Goal: Task Accomplishment & Management: Manage account settings

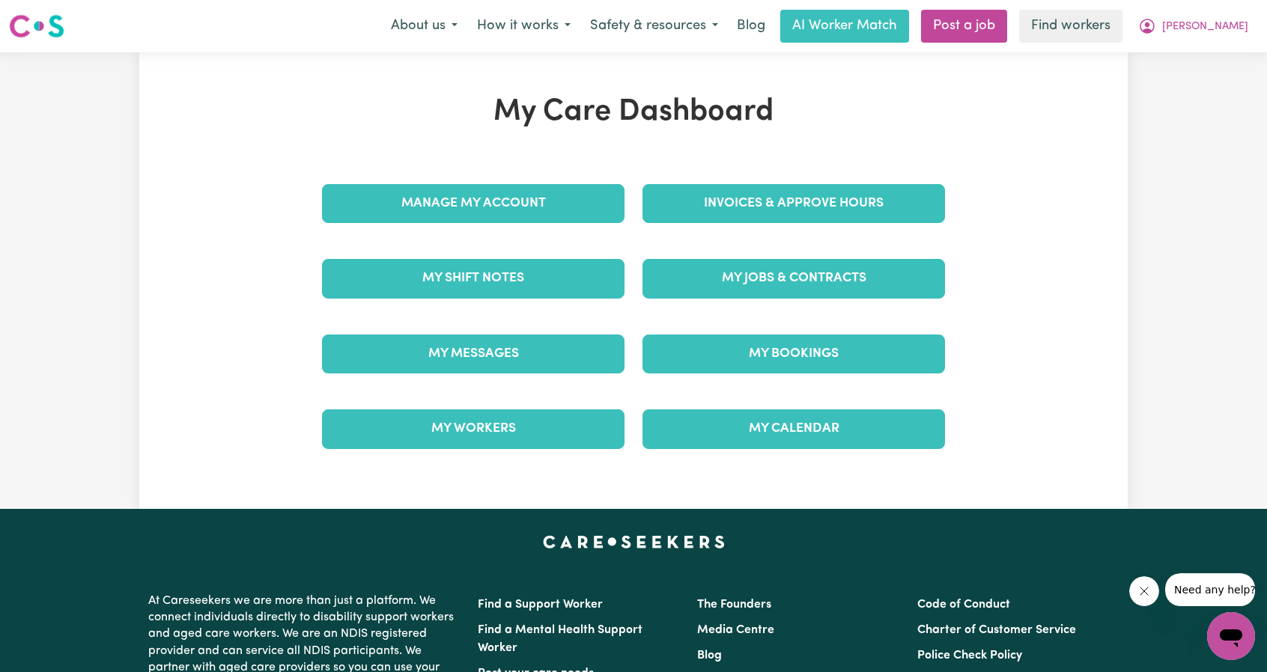
click at [764, 291] on div "My Jobs & Contracts" at bounding box center [794, 278] width 321 height 75
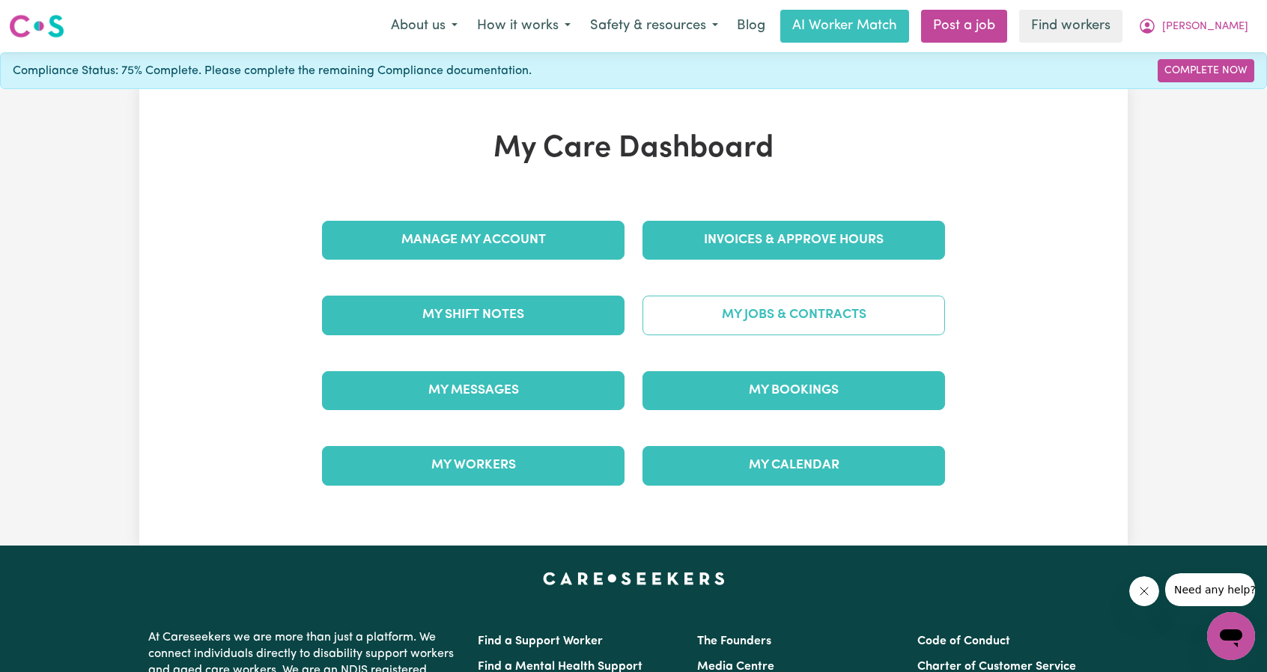
click at [765, 314] on link "My Jobs & Contracts" at bounding box center [794, 315] width 303 height 39
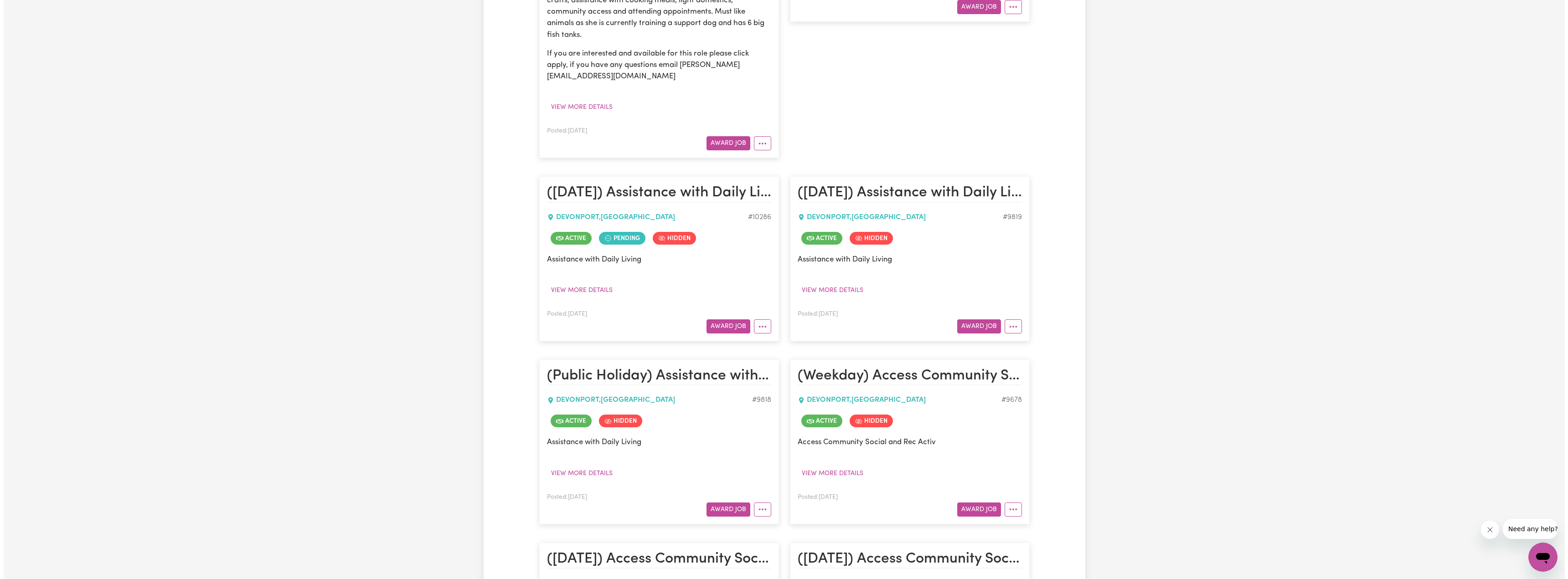
scroll to position [410, 0]
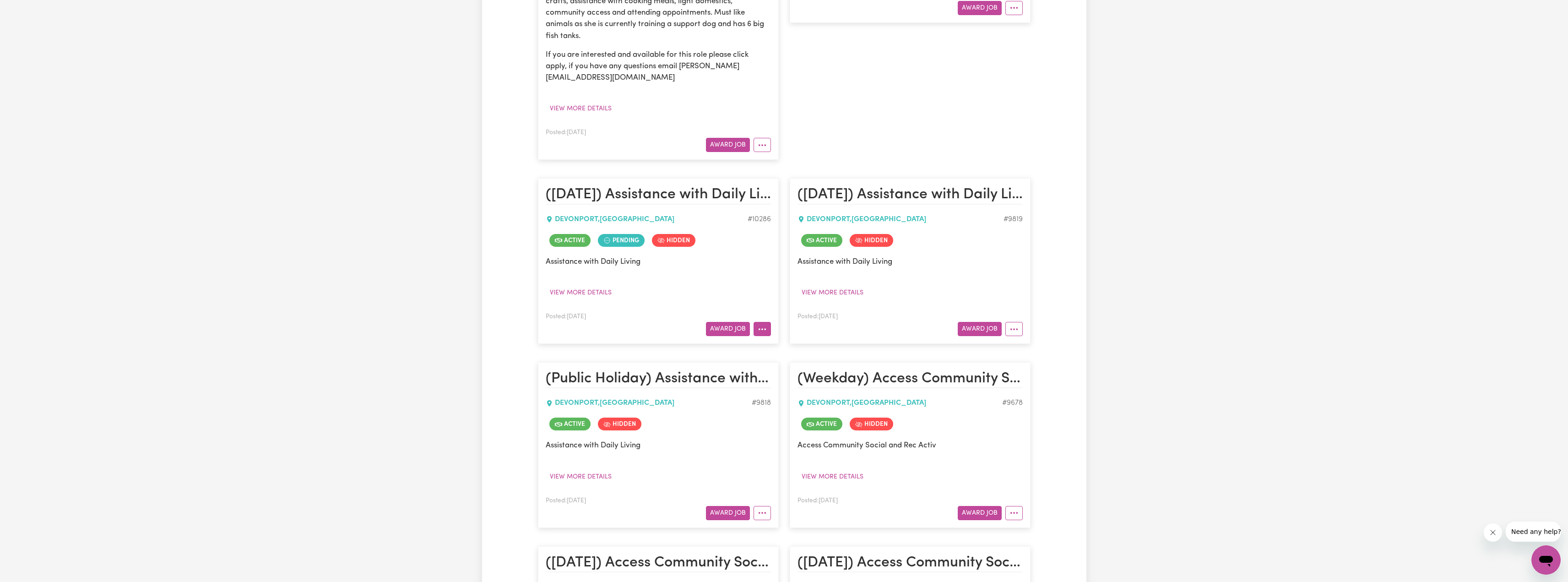
click at [756, 322] on button "More options" at bounding box center [762, 328] width 17 height 14
click at [774, 342] on link "View/Edit Contract" at bounding box center [798, 351] width 89 height 18
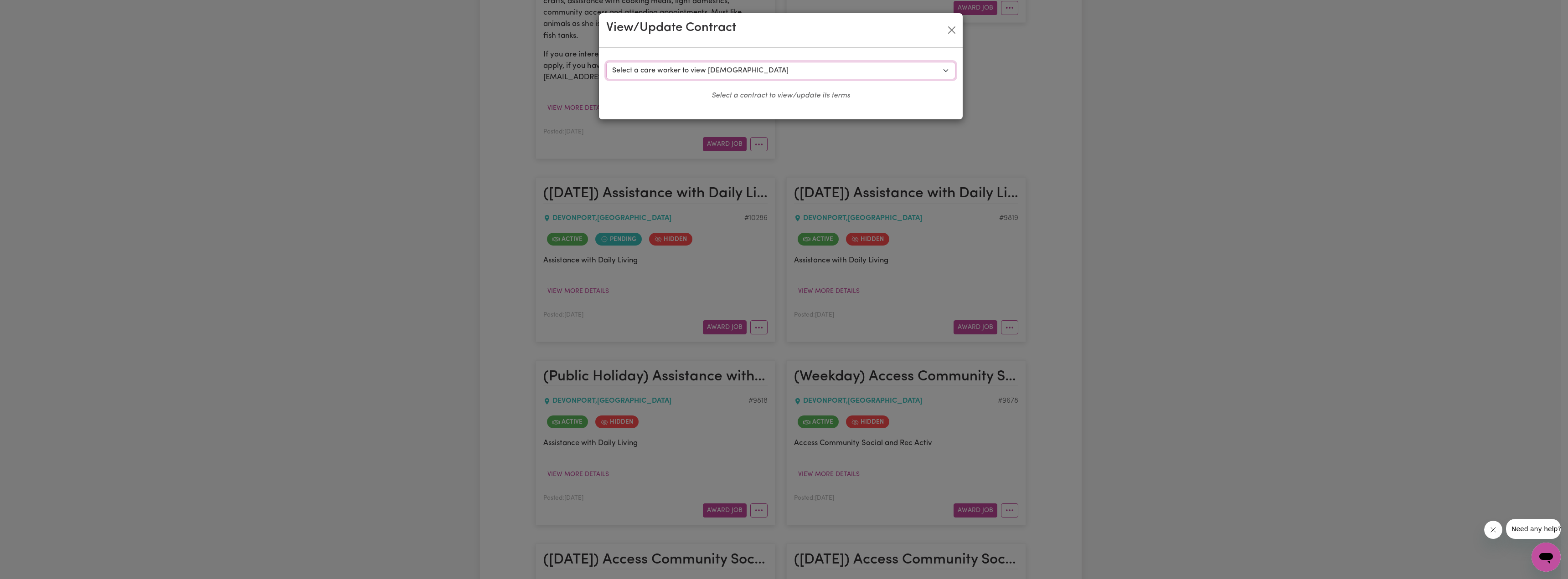
click at [704, 72] on select "Select a care worker to view [DEMOGRAPHIC_DATA] #7887 - [PERSON_NAME] (contract…" at bounding box center [781, 71] width 349 height 17
select select "9459"
click at [606, 62] on select "Select a care worker to view [DEMOGRAPHIC_DATA] #7887 - [PERSON_NAME] (contract…" at bounding box center [781, 71] width 349 height 17
select select "[DATE]"
select select "ASSISTANCE_SELF_CARE"
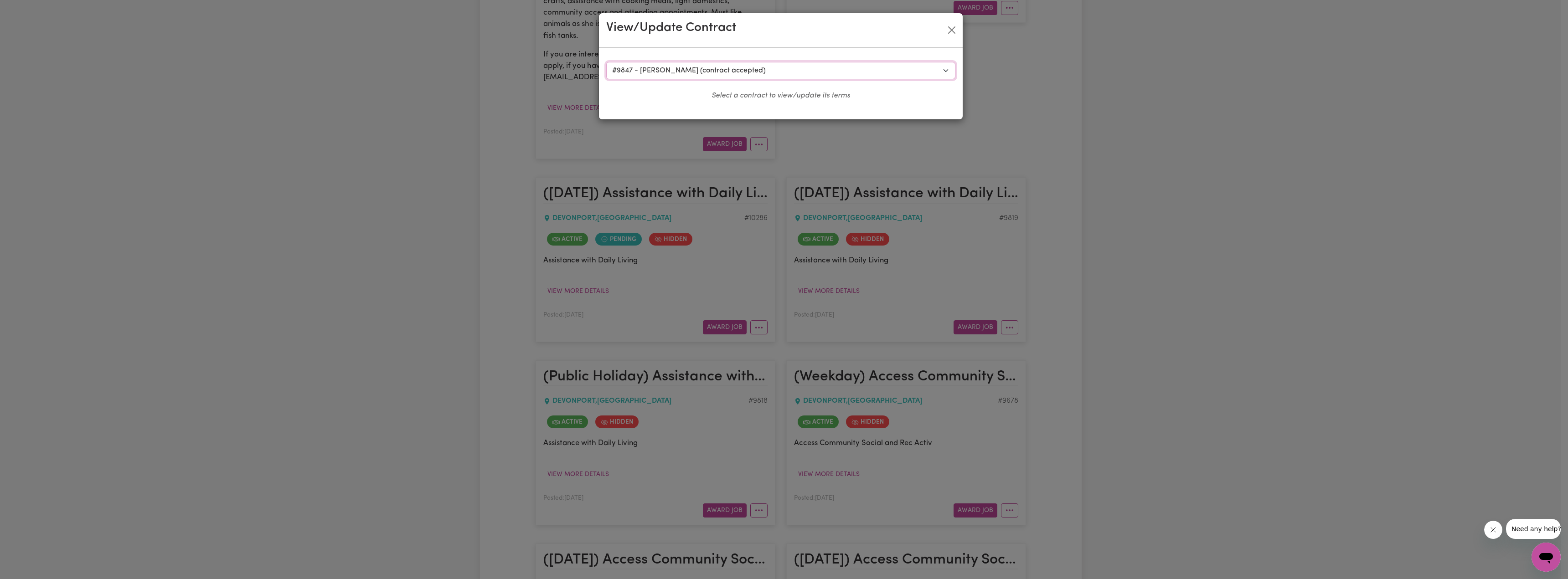
select select "ONE"
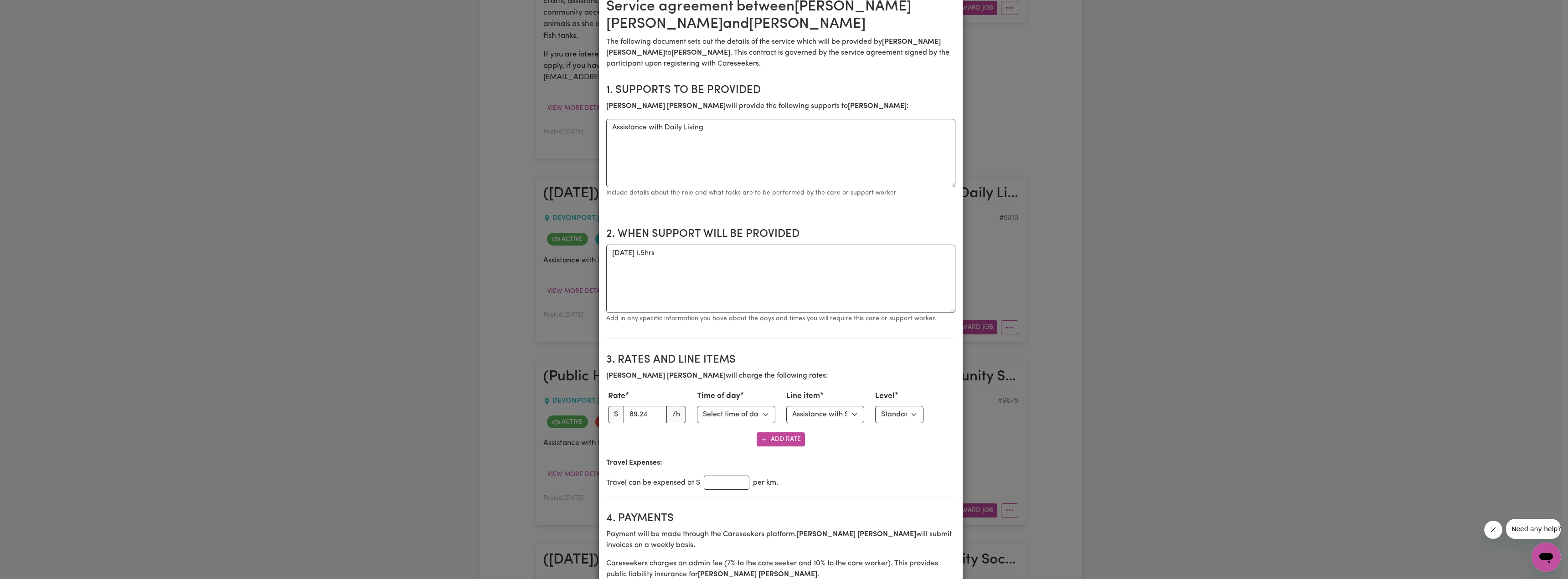
scroll to position [91, 0]
drag, startPoint x: 830, startPoint y: 309, endPoint x: 814, endPoint y: 321, distance: 20.0
click at [771, 309] on textarea "[DATE] 1.5hrs" at bounding box center [781, 276] width 349 height 68
click at [636, 409] on input "89.24" at bounding box center [645, 412] width 44 height 17
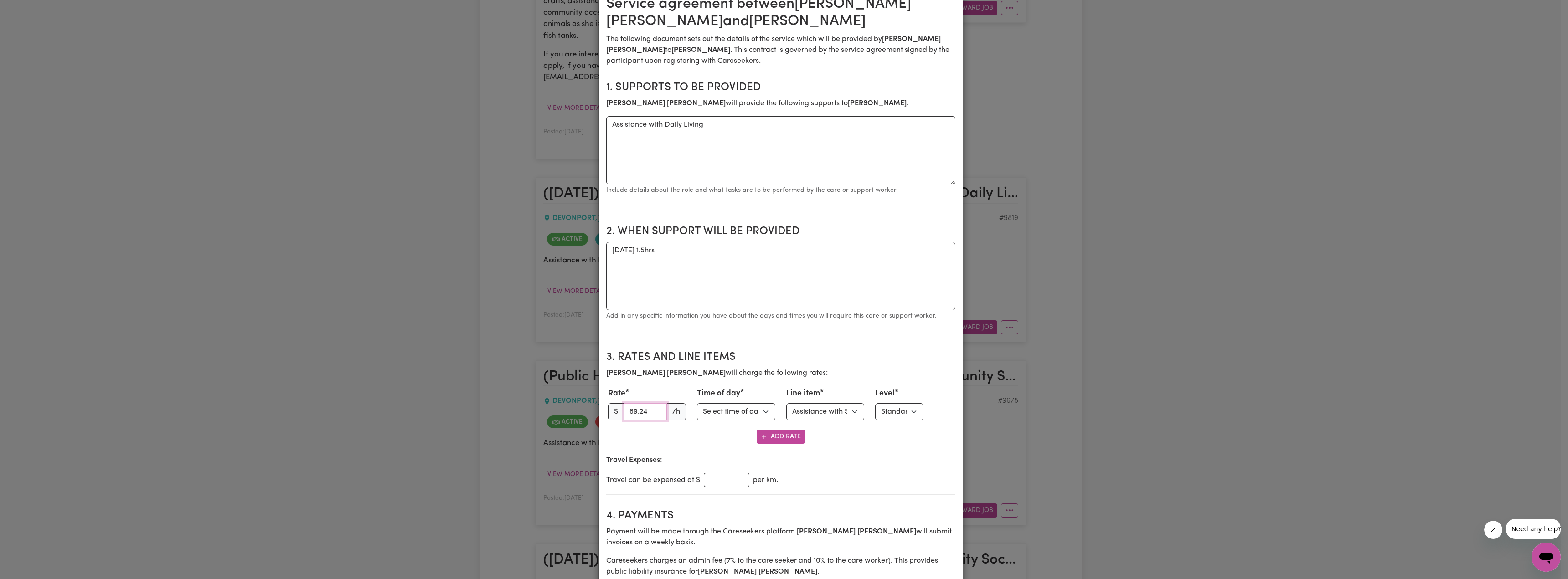
click at [636, 409] on input "89.24" at bounding box center [645, 412] width 44 height 17
paste input "0"
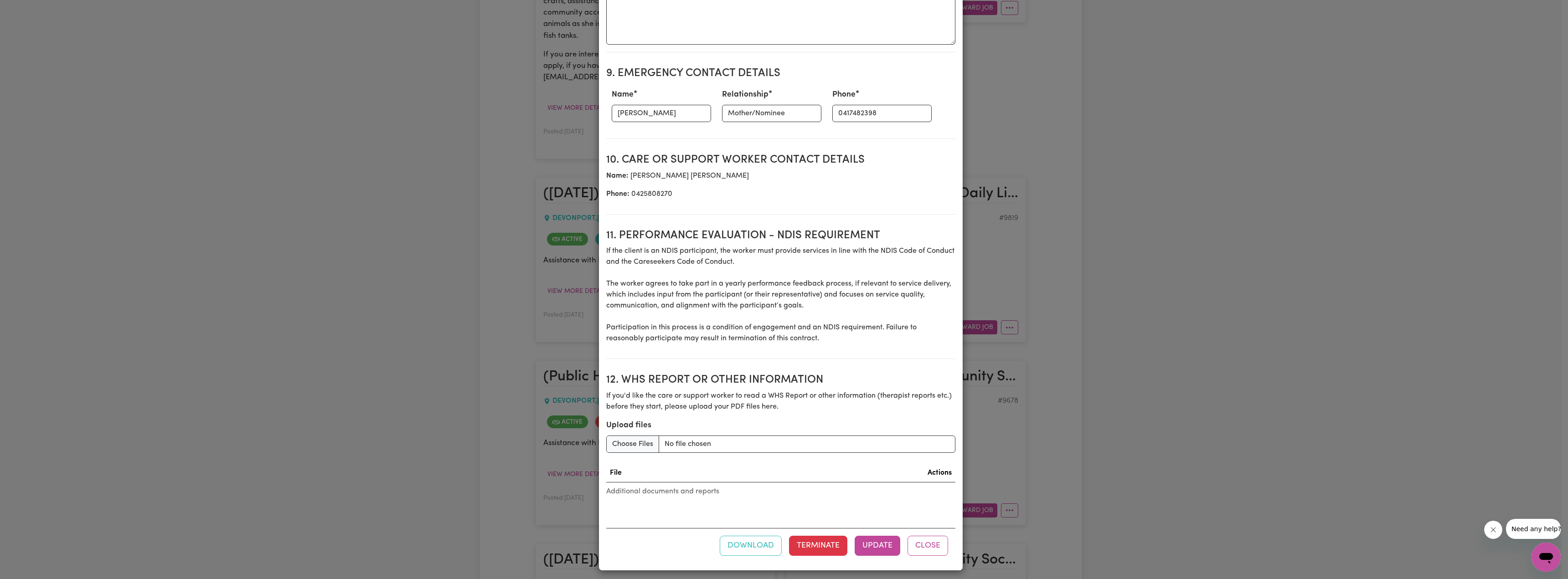
scroll to position [1035, 0]
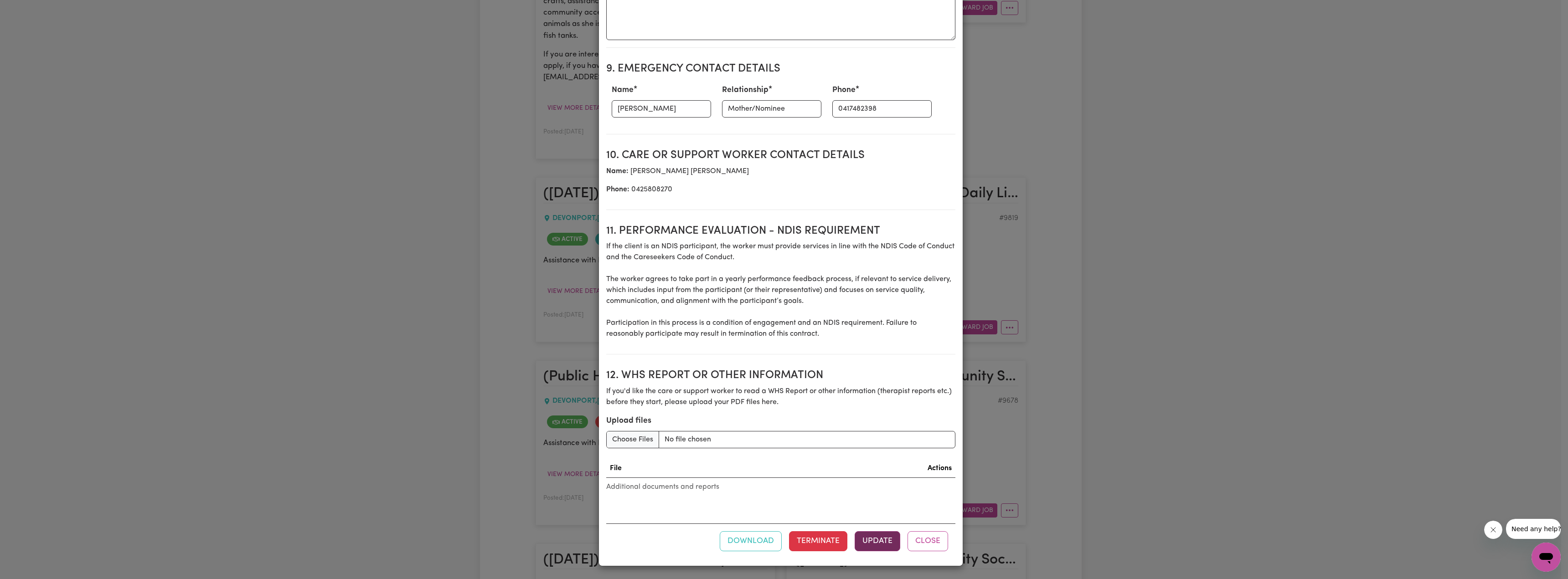
type input "89.04"
click at [771, 409] on button "Update" at bounding box center [877, 541] width 46 height 20
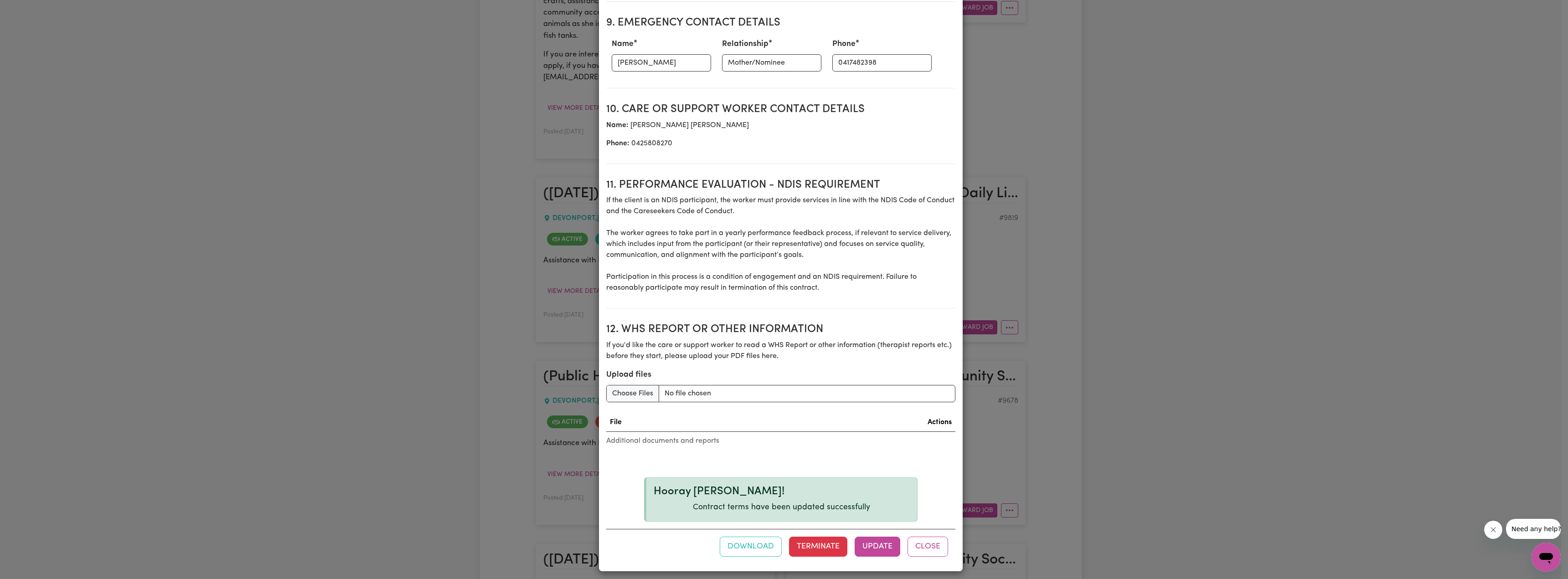
scroll to position [1086, 0]
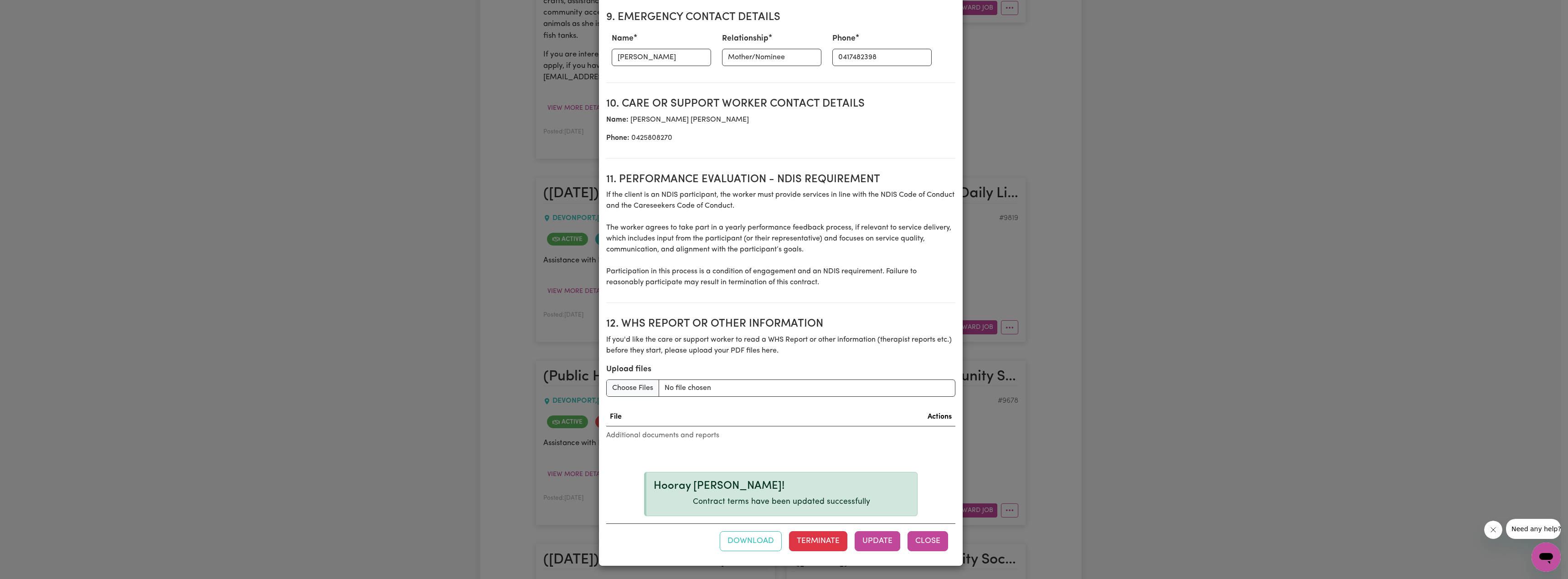
click at [771, 409] on button "Close" at bounding box center [928, 541] width 41 height 20
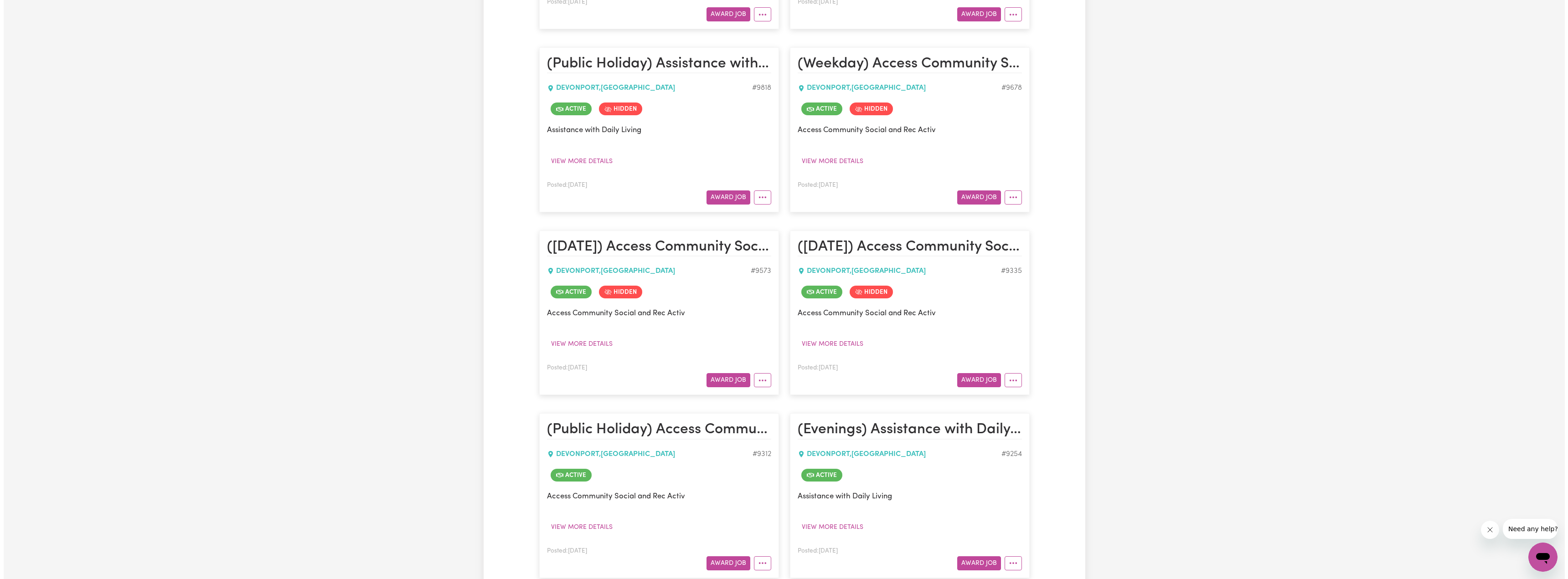
scroll to position [729, 0]
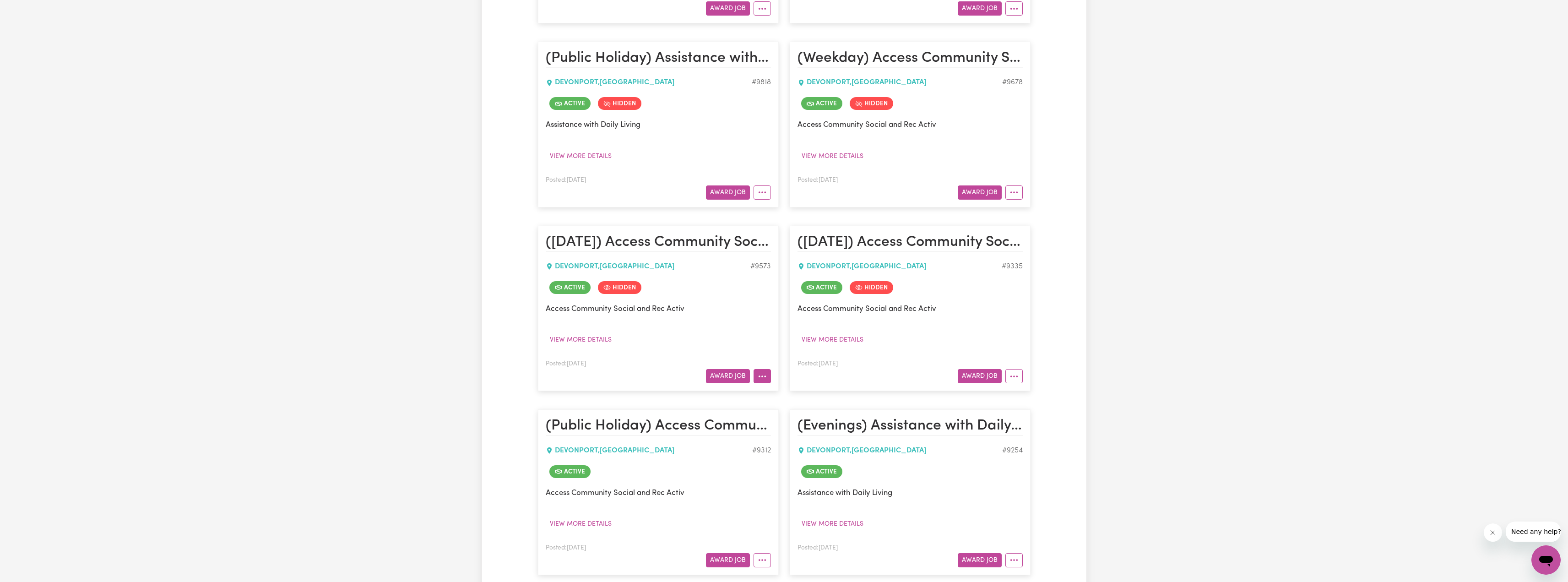
click at [763, 369] on button "More options" at bounding box center [762, 376] width 17 height 14
click at [774, 389] on link "View/Edit Contract" at bounding box center [798, 398] width 89 height 18
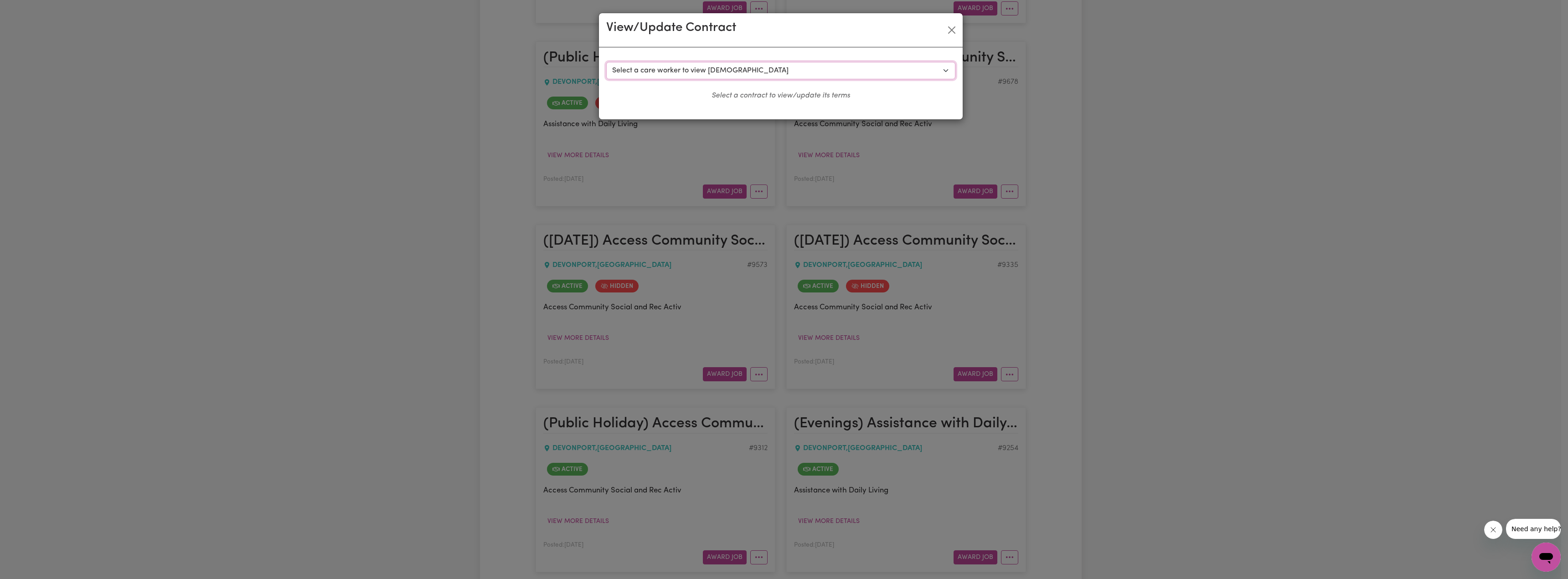
click at [709, 72] on select "Select a care worker to view [DEMOGRAPHIC_DATA] #7547 - [PERSON_NAME] (contract…" at bounding box center [781, 71] width 349 height 17
select select "7159"
click at [606, 62] on select "Select a care worker to view [DEMOGRAPHIC_DATA] #7547 - [PERSON_NAME] (contract…" at bounding box center [781, 71] width 349 height 17
select select "[DATE]"
select select "ASSISTANCE_SELF_CARE"
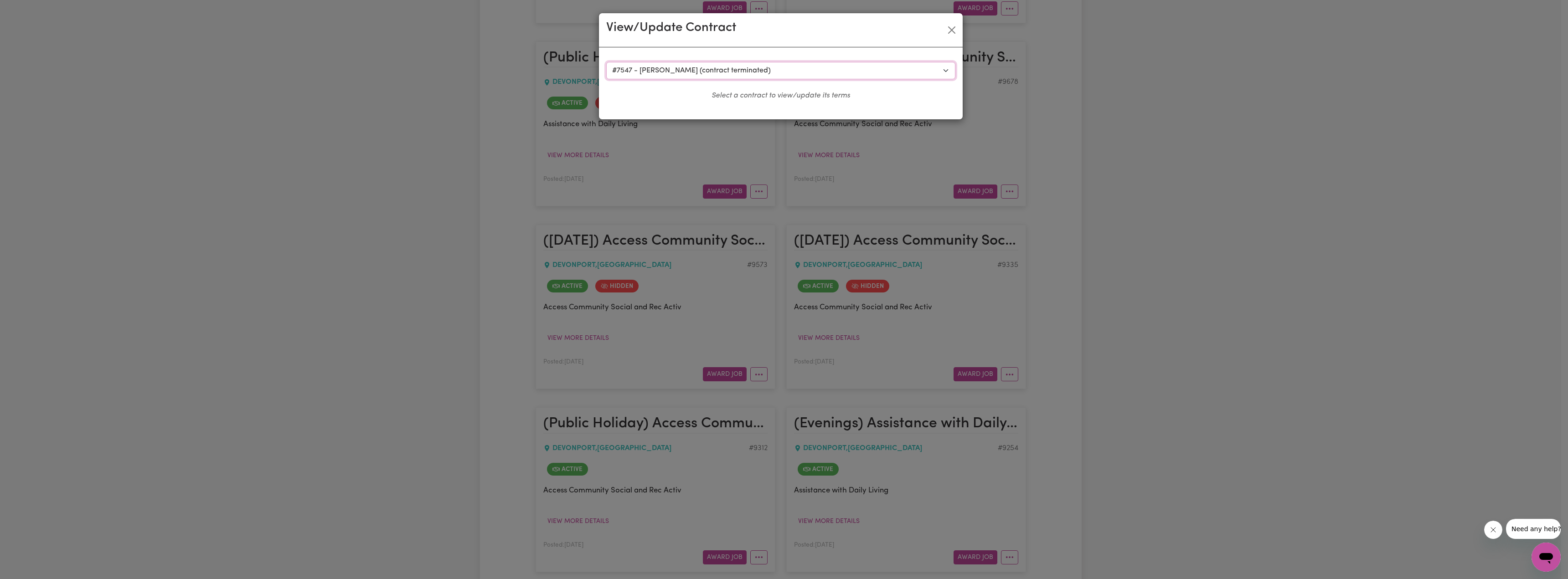
select select "ONE"
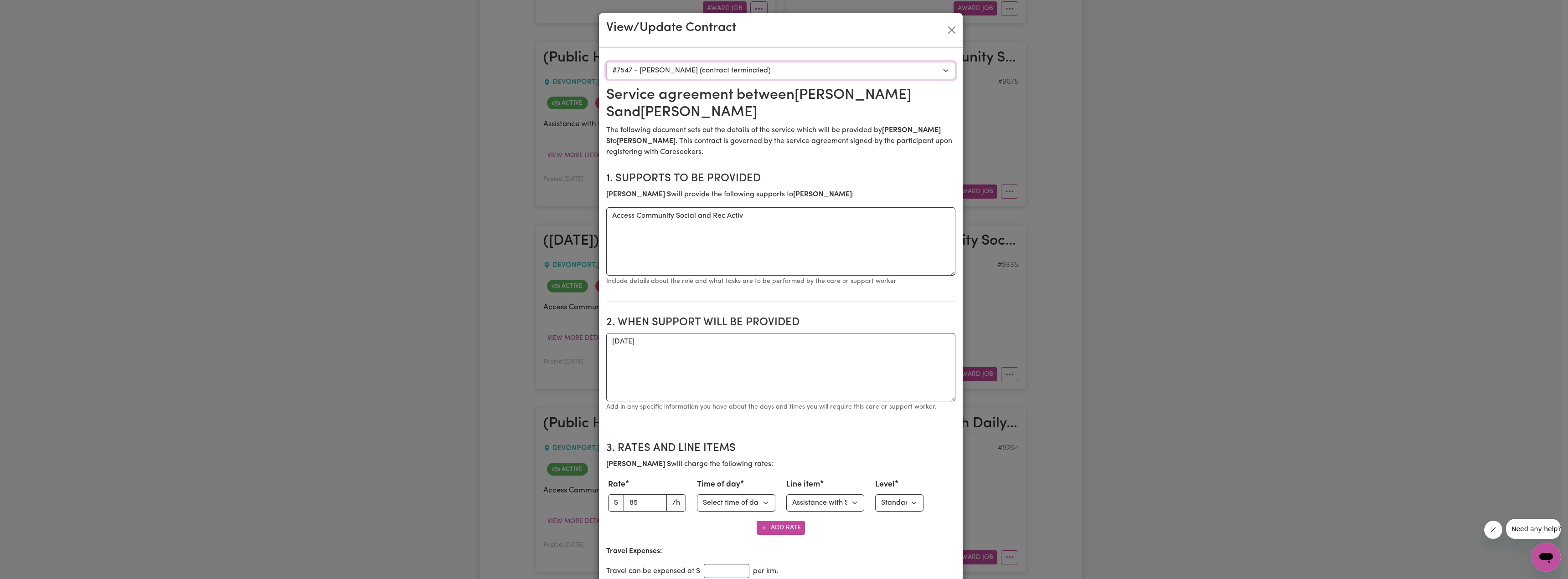
click at [707, 66] on select "Select a care worker to view [DEMOGRAPHIC_DATA] #7547 - [PERSON_NAME] (contract…" at bounding box center [781, 71] width 349 height 17
select select "9460"
click at [606, 62] on select "Select a care worker to view [DEMOGRAPHIC_DATA] #7547 - [PERSON_NAME] (contract…" at bounding box center [781, 71] width 349 height 17
type textarea "[DATE] 1.5hrs"
type input "89.24"
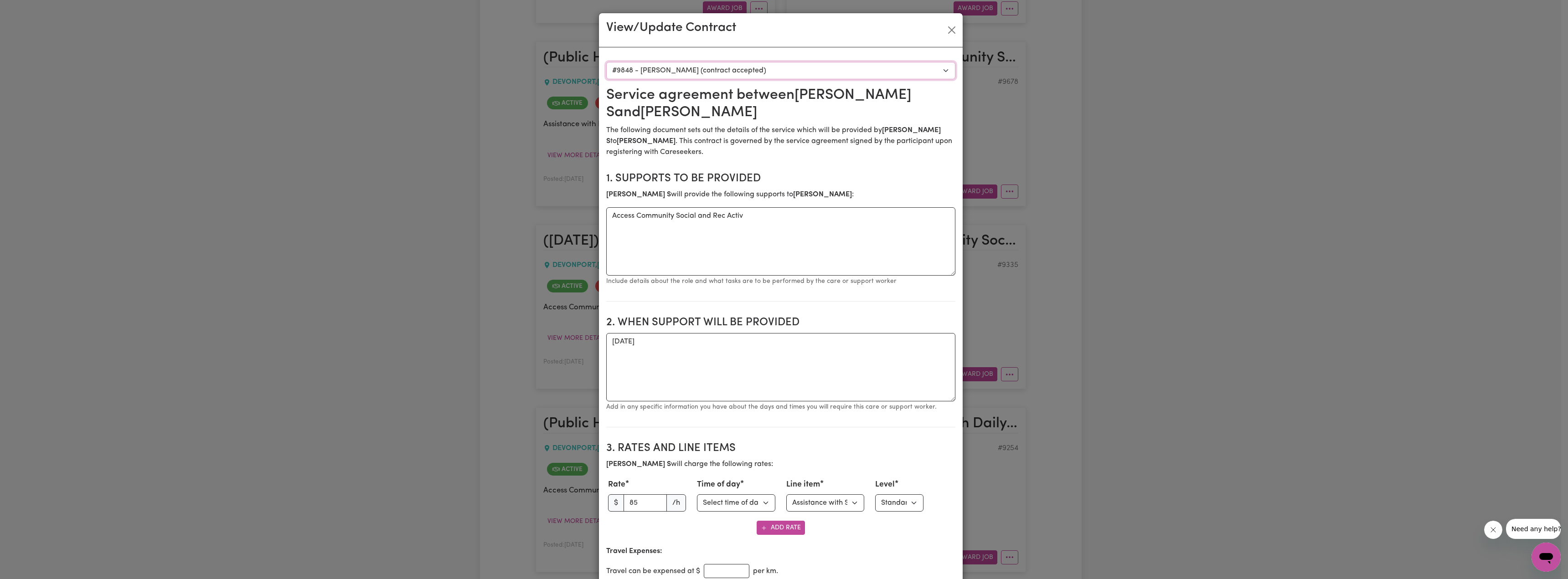
type input "[PERSON_NAME]"
type input "Mother/Nominee"
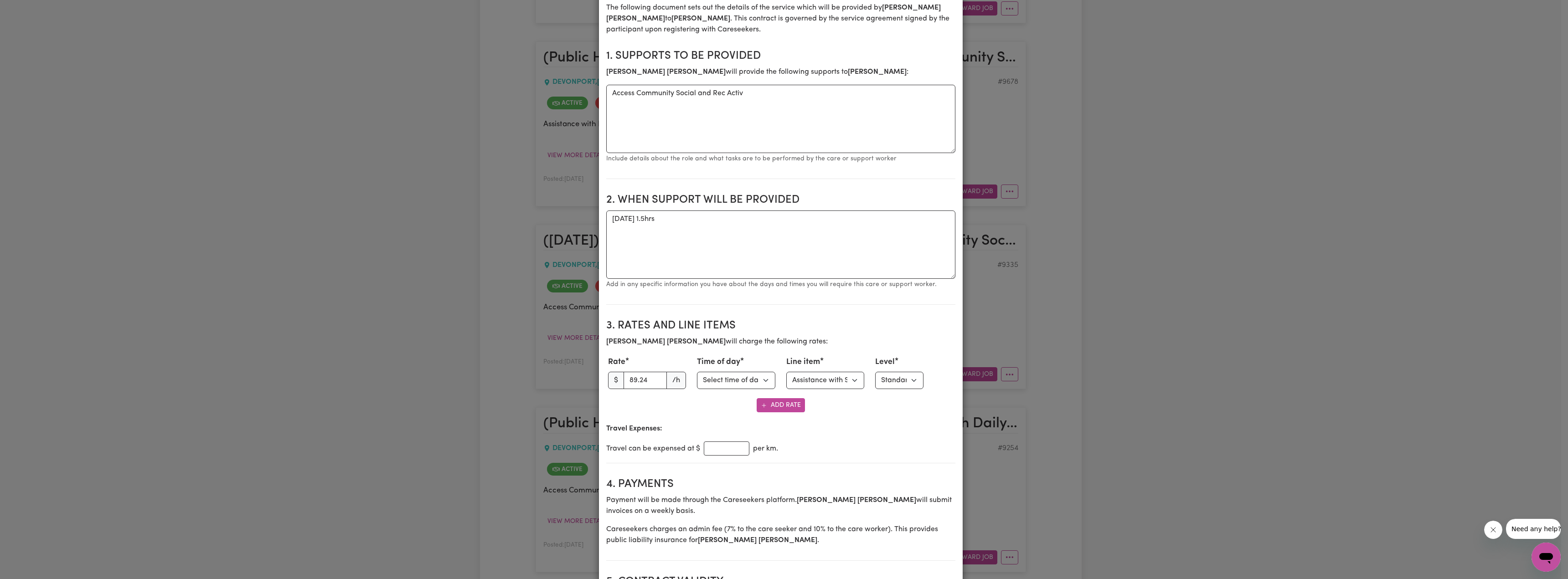
scroll to position [137, 0]
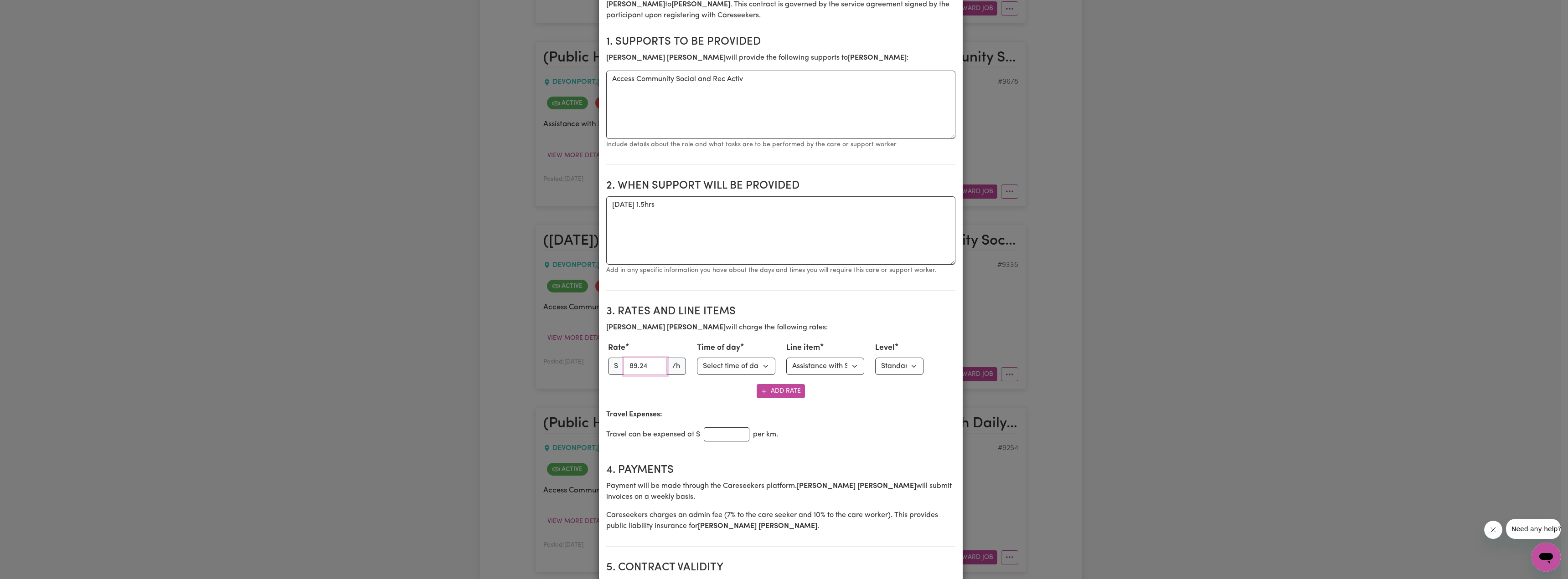
click at [635, 364] on input "89.24" at bounding box center [645, 366] width 44 height 17
paste input "0"
type input "89.04"
click at [771, 409] on p "Travel Expenses:" at bounding box center [781, 414] width 349 height 11
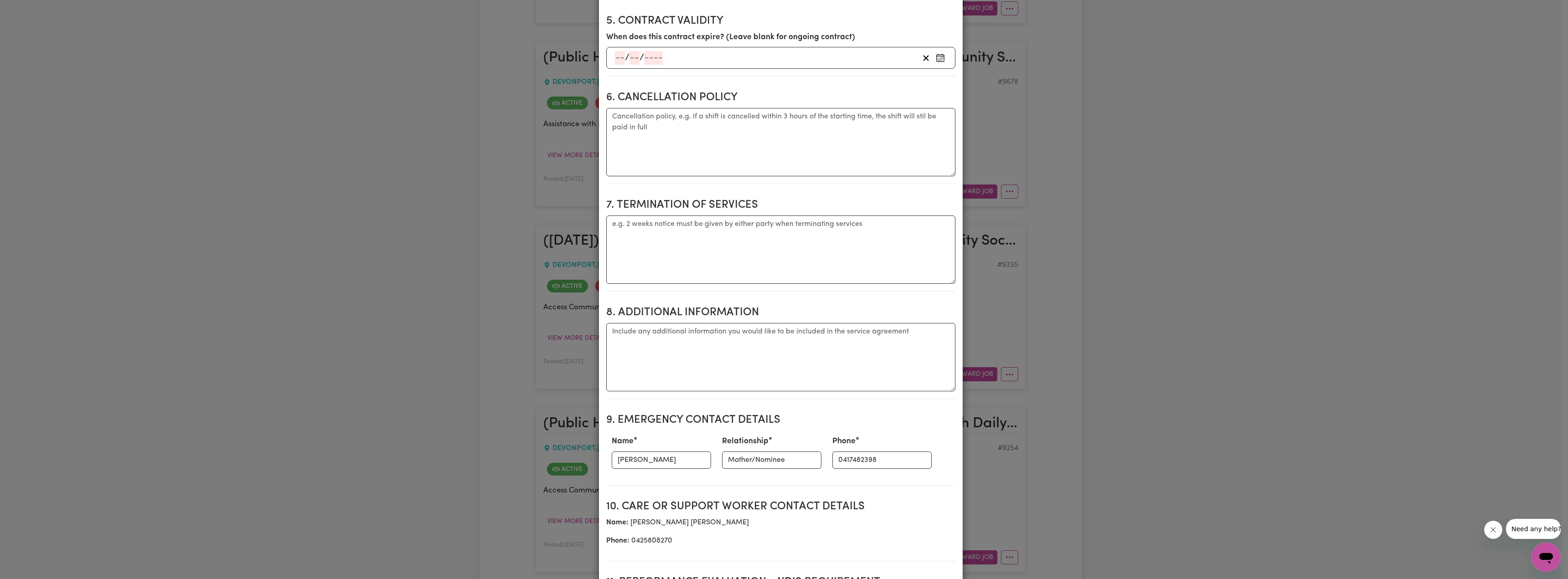
scroll to position [1035, 0]
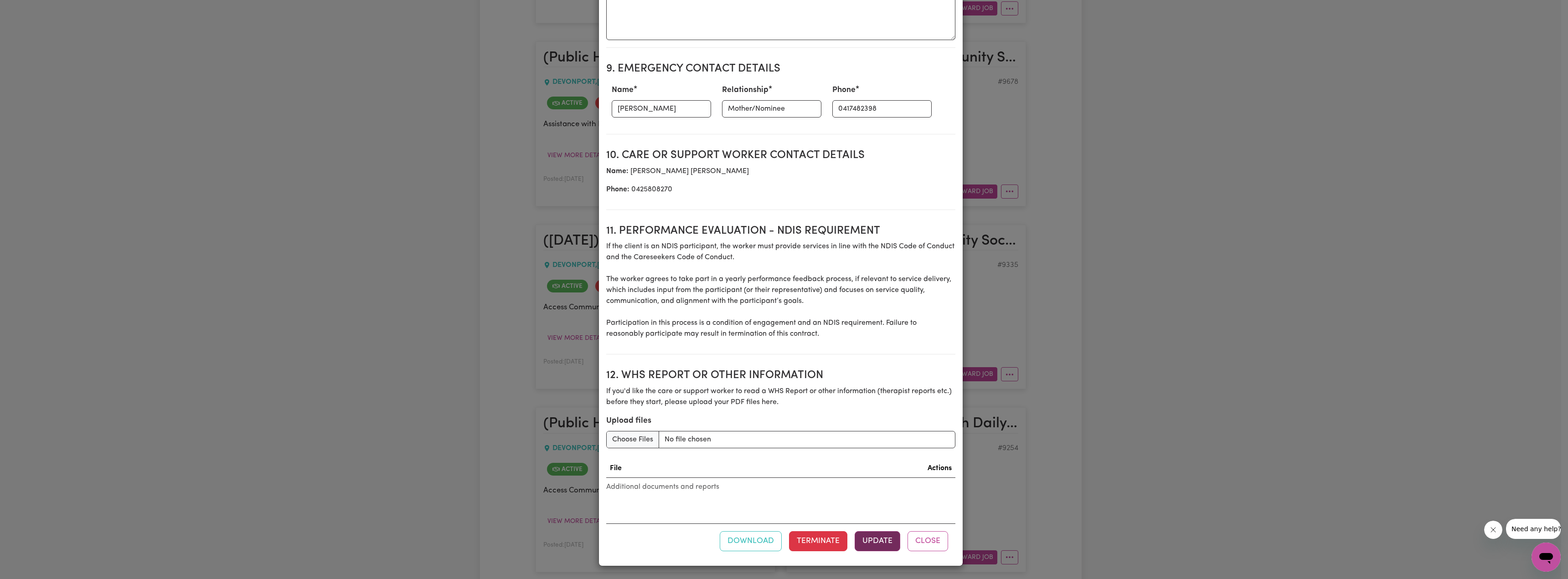
click at [771, 409] on button "Update" at bounding box center [877, 541] width 46 height 20
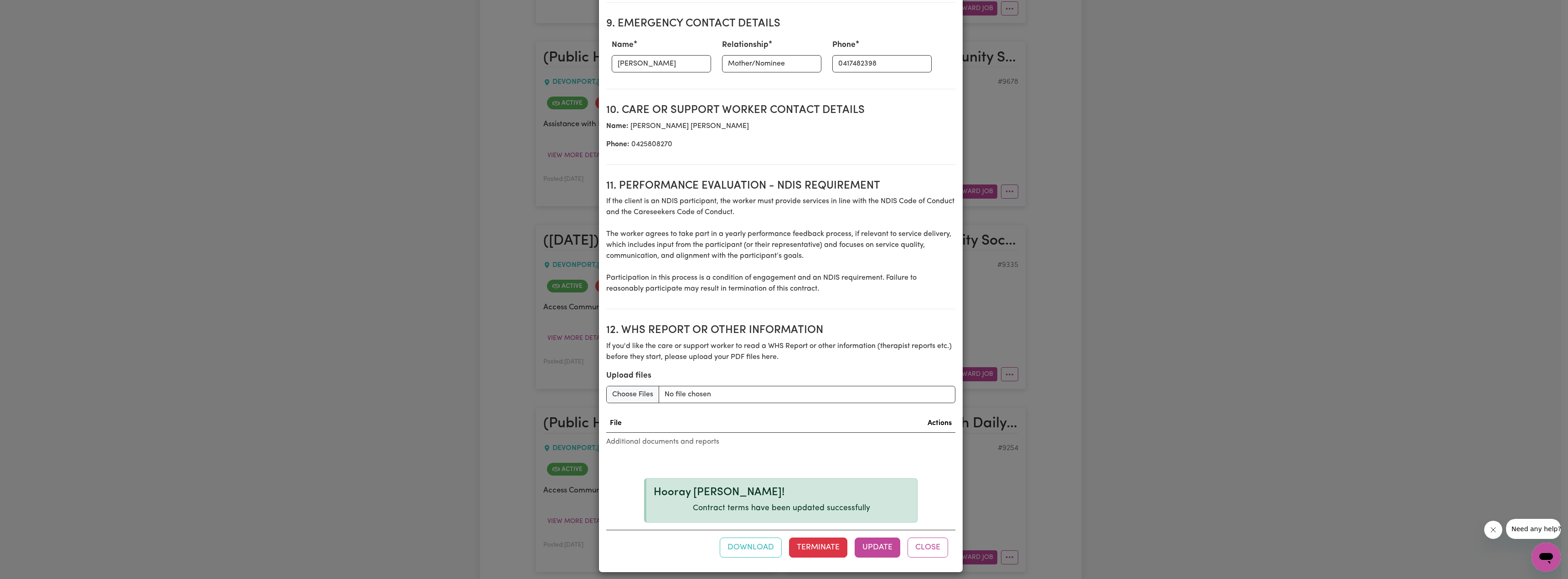
scroll to position [1086, 0]
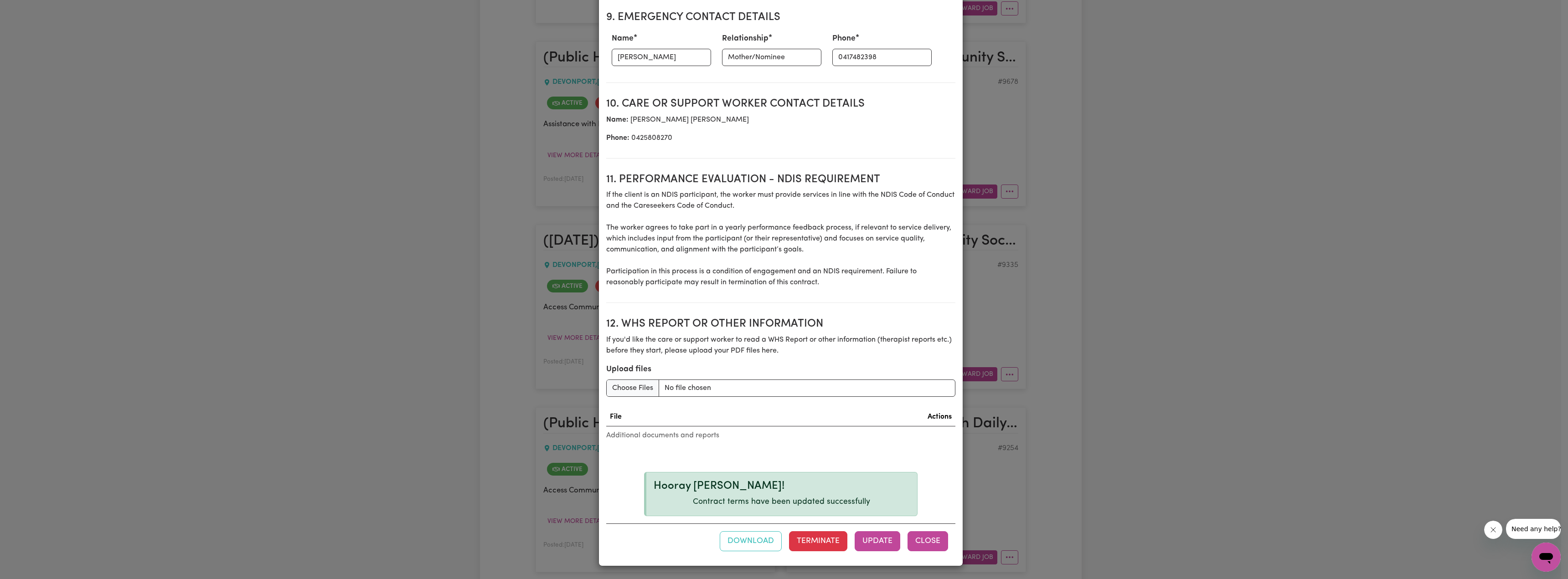
click at [771, 409] on button "Close" at bounding box center [928, 541] width 41 height 20
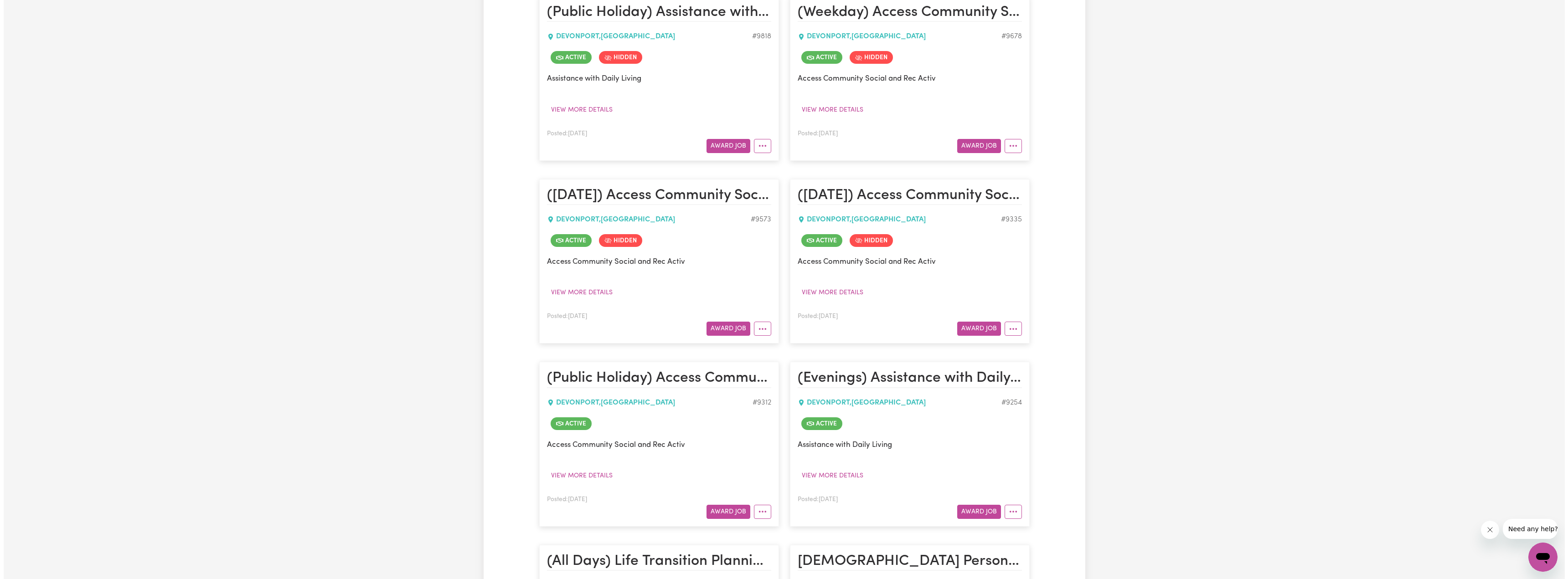
scroll to position [957, 0]
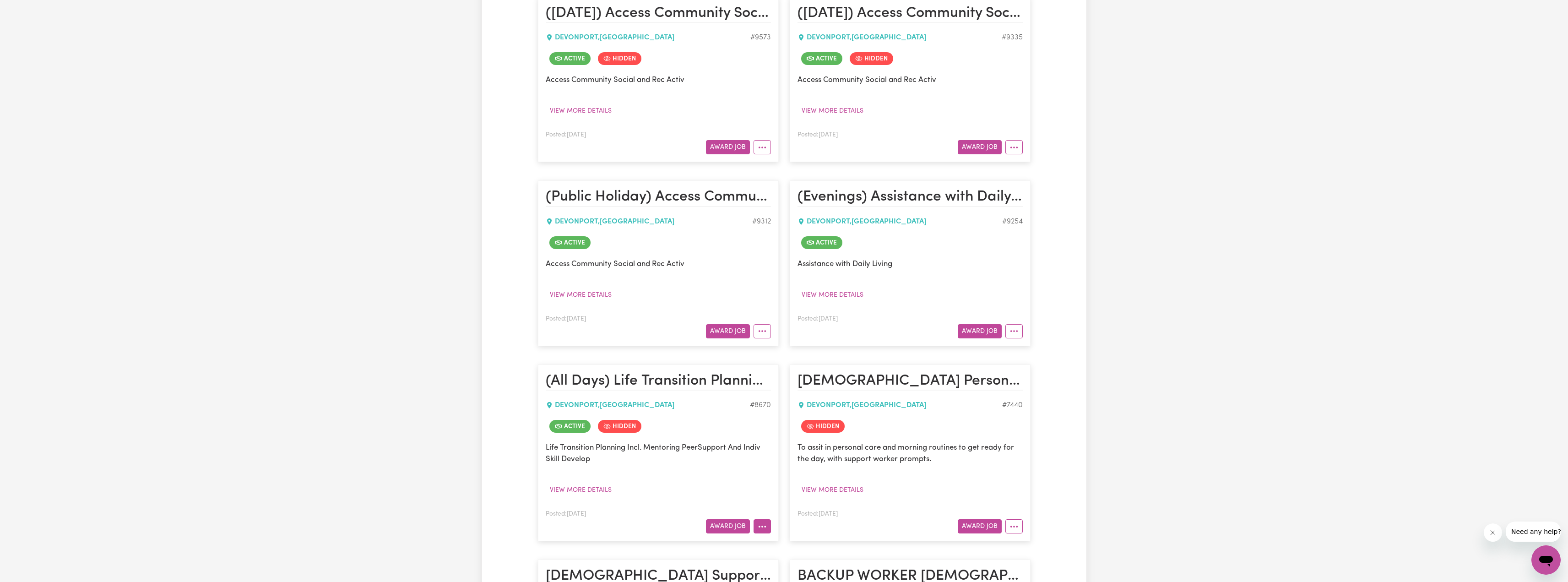
click at [761, 411] on icon "More options" at bounding box center [762, 526] width 9 height 9
click at [774, 403] on link "View/Edit Contract" at bounding box center [798, 413] width 89 height 18
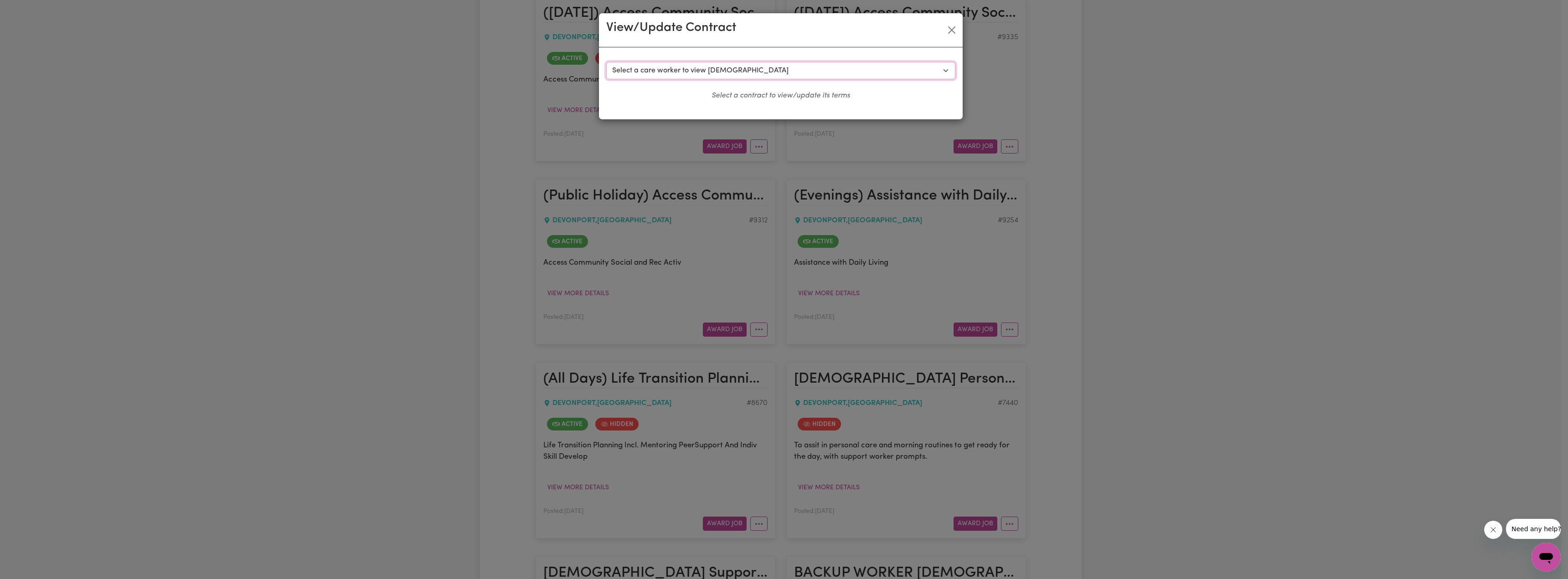
click at [729, 68] on select "Select a care worker to view [DEMOGRAPHIC_DATA] #7120 - [PERSON_NAME] (contract…" at bounding box center [781, 71] width 349 height 17
select select "9382"
click at [606, 62] on select "Select a care worker to view [DEMOGRAPHIC_DATA] #7120 - [PERSON_NAME] (contract…" at bounding box center [781, 71] width 349 height 17
select select "WEEKDAY_DAYTIME"
select select "ASSISTANCE_SELF_CARE"
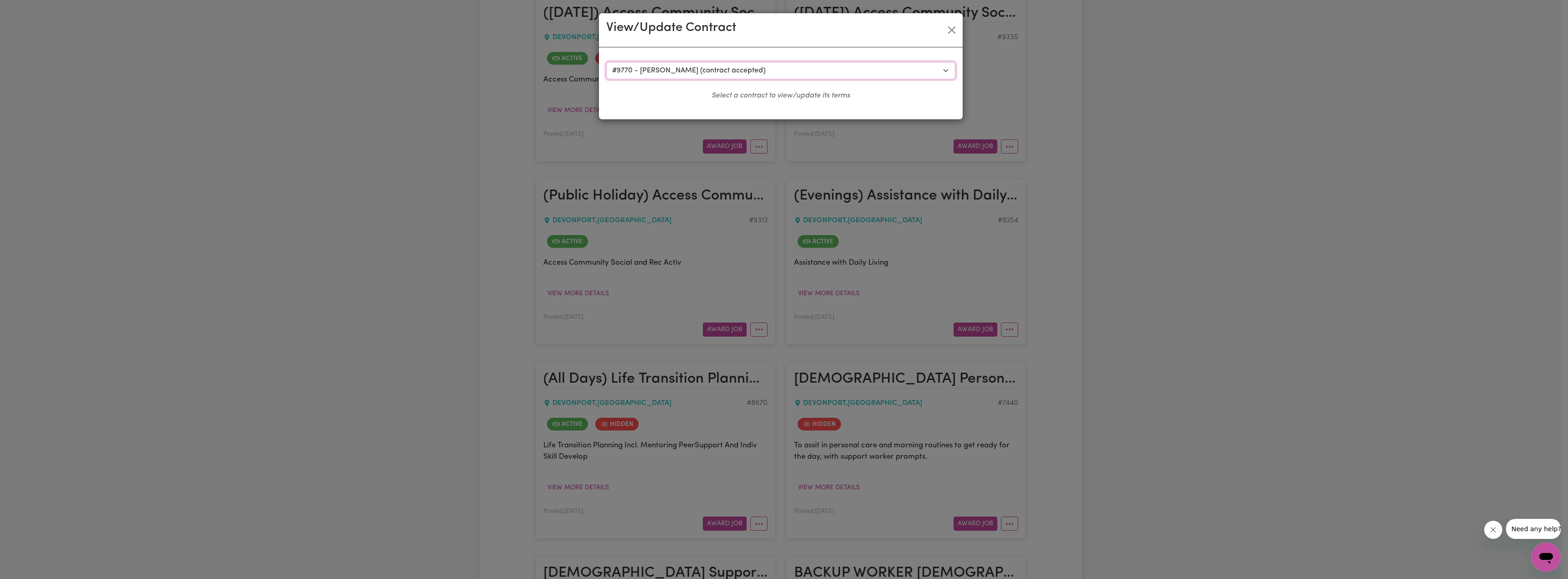
select select "ONE"
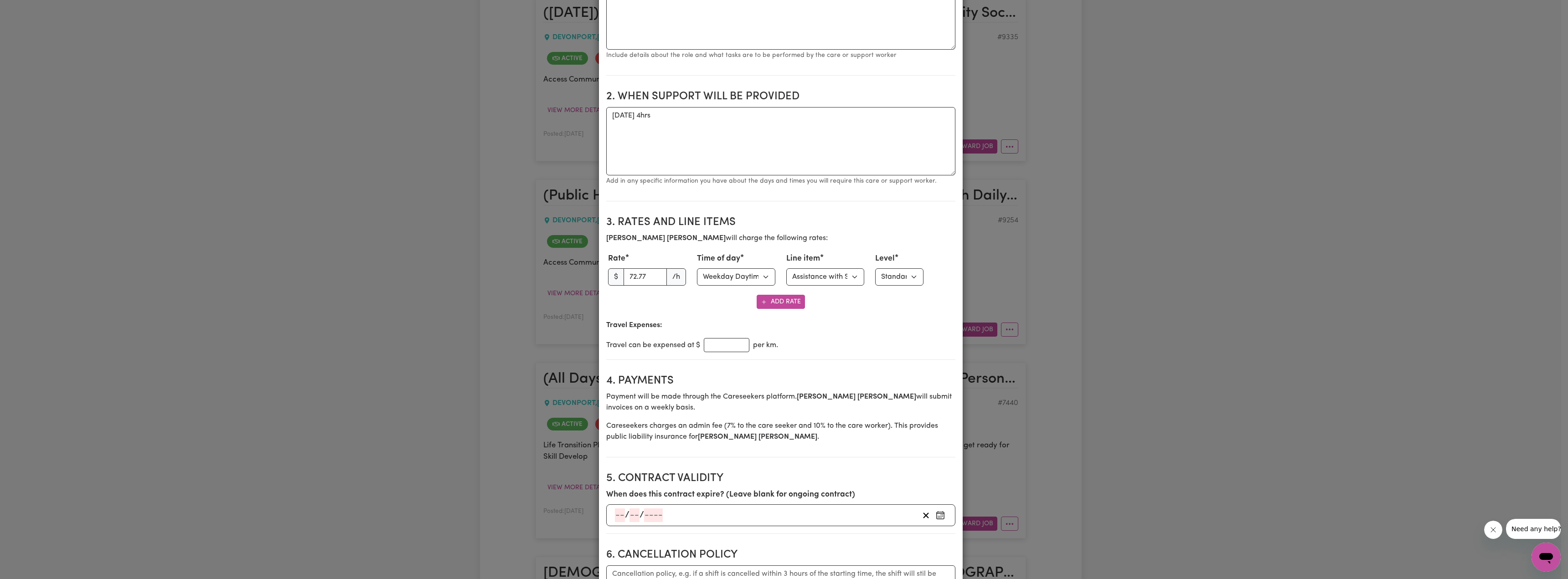
scroll to position [227, 0]
click at [771, 270] on select "Select line item Assistance with Self Care Activities Assistance with personal …" at bounding box center [825, 275] width 79 height 17
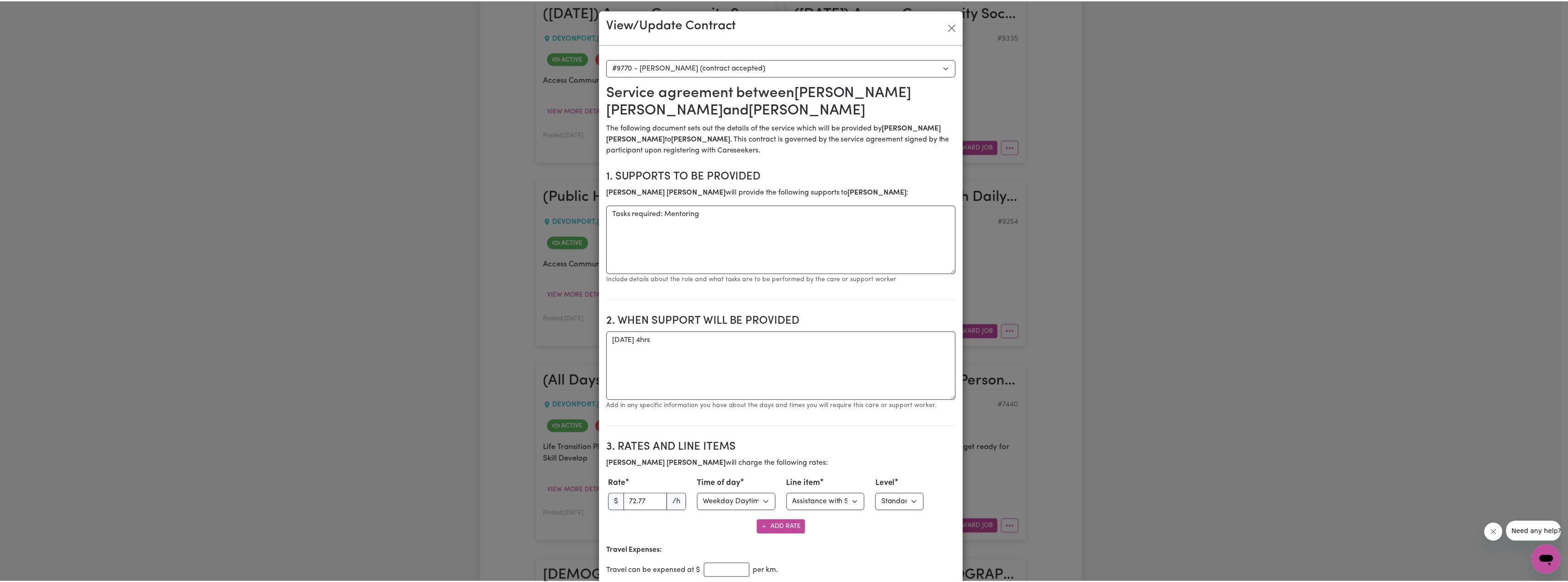
scroll to position [0, 0]
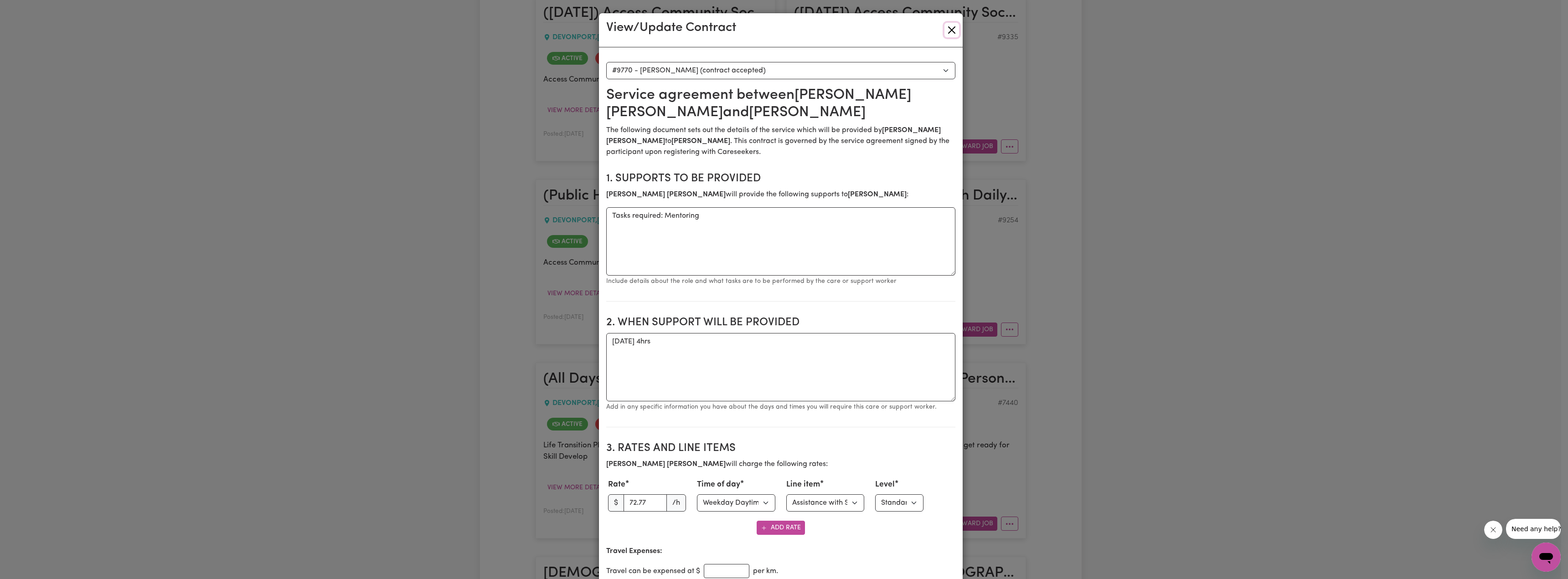
click at [771, 33] on button "Close" at bounding box center [952, 30] width 15 height 15
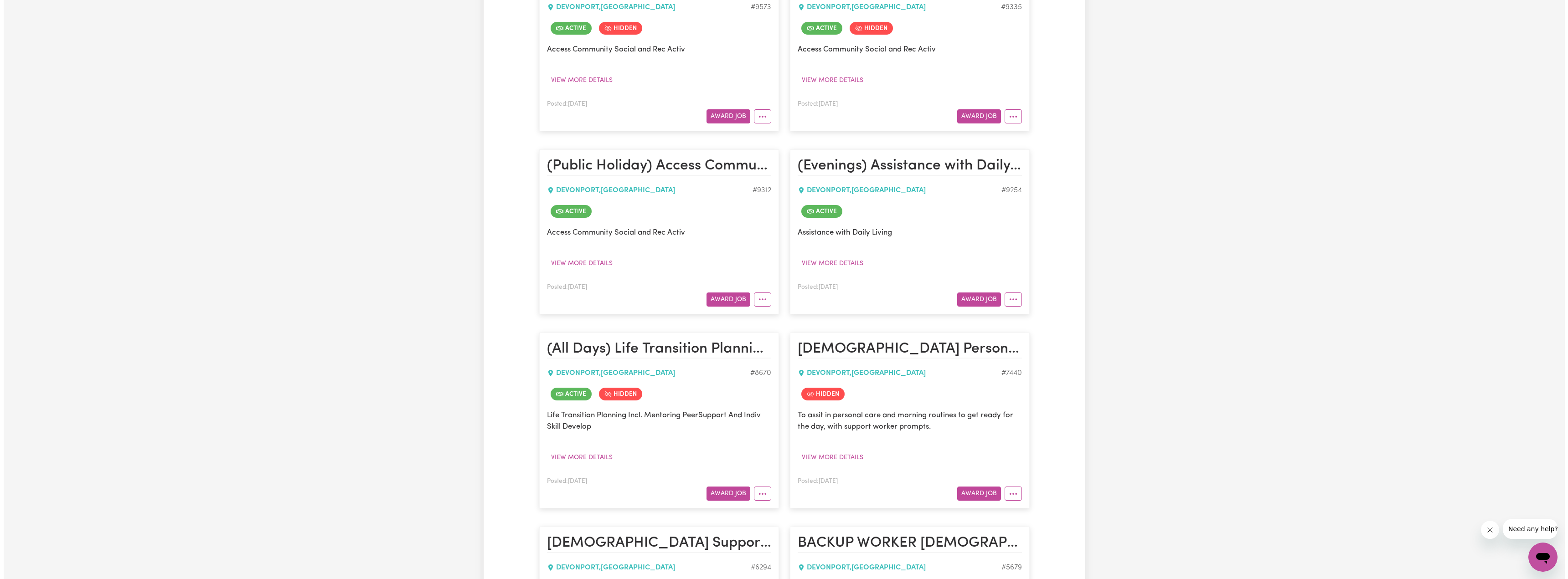
scroll to position [1049, 0]
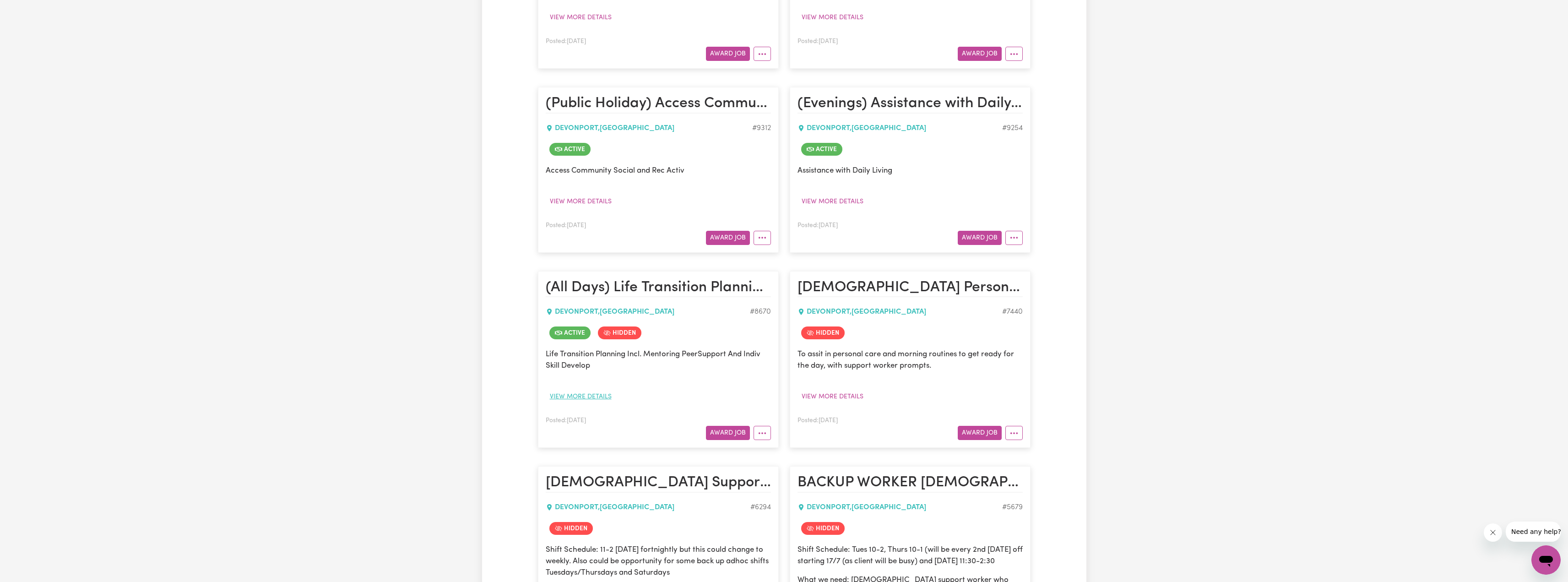
click at [596, 389] on button "View more details" at bounding box center [581, 396] width 70 height 14
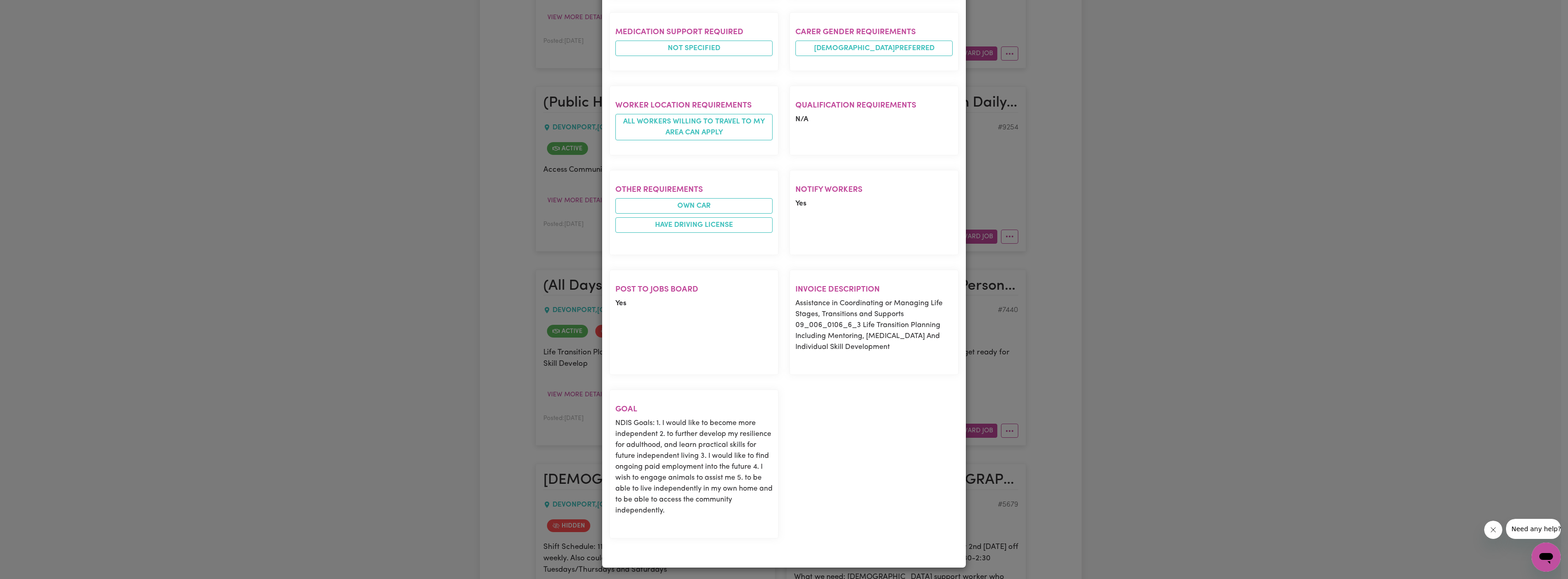
scroll to position [438, 0]
drag, startPoint x: 792, startPoint y: 323, endPoint x: 897, endPoint y: 344, distance: 107.1
click at [771, 344] on p "Assistance in Coordinating or Managing Life Stages, Transitions and Supports 09…" at bounding box center [874, 324] width 157 height 55
copy p "09_006_0106_6_3 Life Transition Planning Including Mentoring, [MEDICAL_DATA] An…"
click at [771, 306] on p "Assistance in Coordinating or Managing Life Stages, Transitions and Supports 09…" at bounding box center [874, 324] width 157 height 55
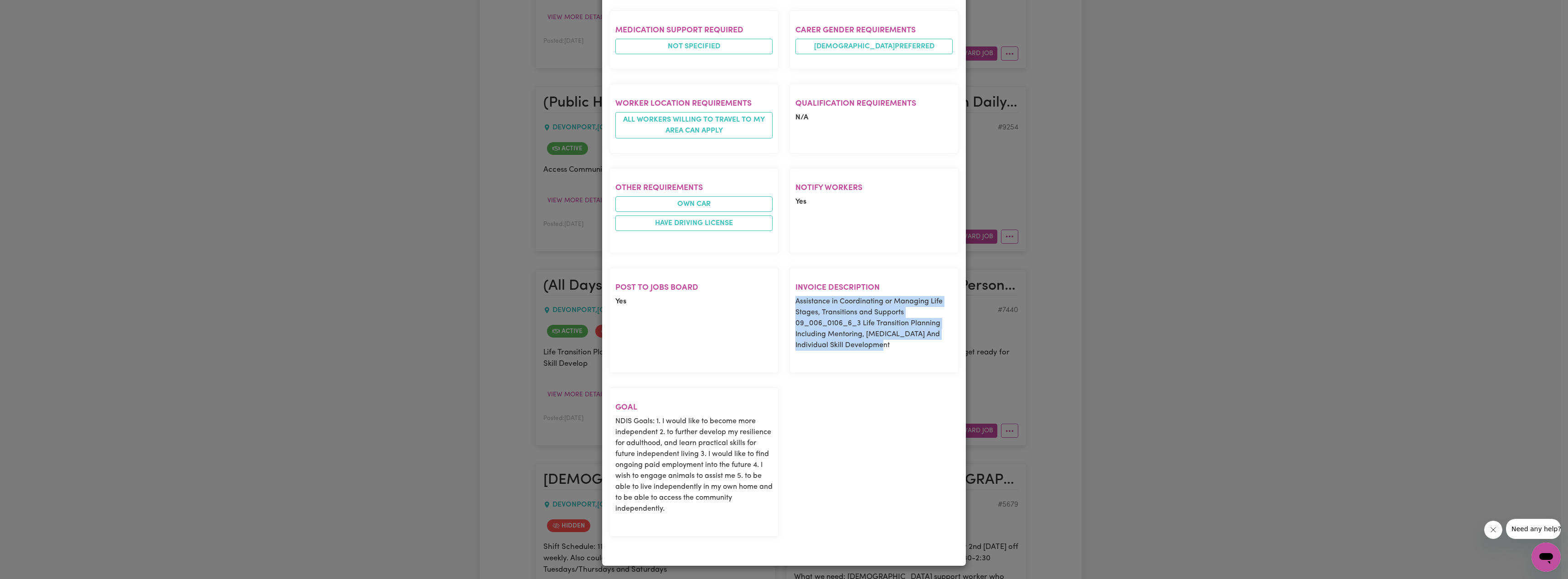
drag, startPoint x: 794, startPoint y: 300, endPoint x: 895, endPoint y: 353, distance: 114.1
click at [771, 353] on section "Invoice description Assistance in Coordinating or Managing Life Stages, Transit…" at bounding box center [874, 320] width 169 height 105
copy p "Assistance in Coordinating or Managing Life Stages, Transitions and Supports 09…"
click at [521, 192] on div "Job Details (All Days) Life Transition Planning Including Mentoring, [MEDICAL_D…" at bounding box center [784, 290] width 1568 height 579
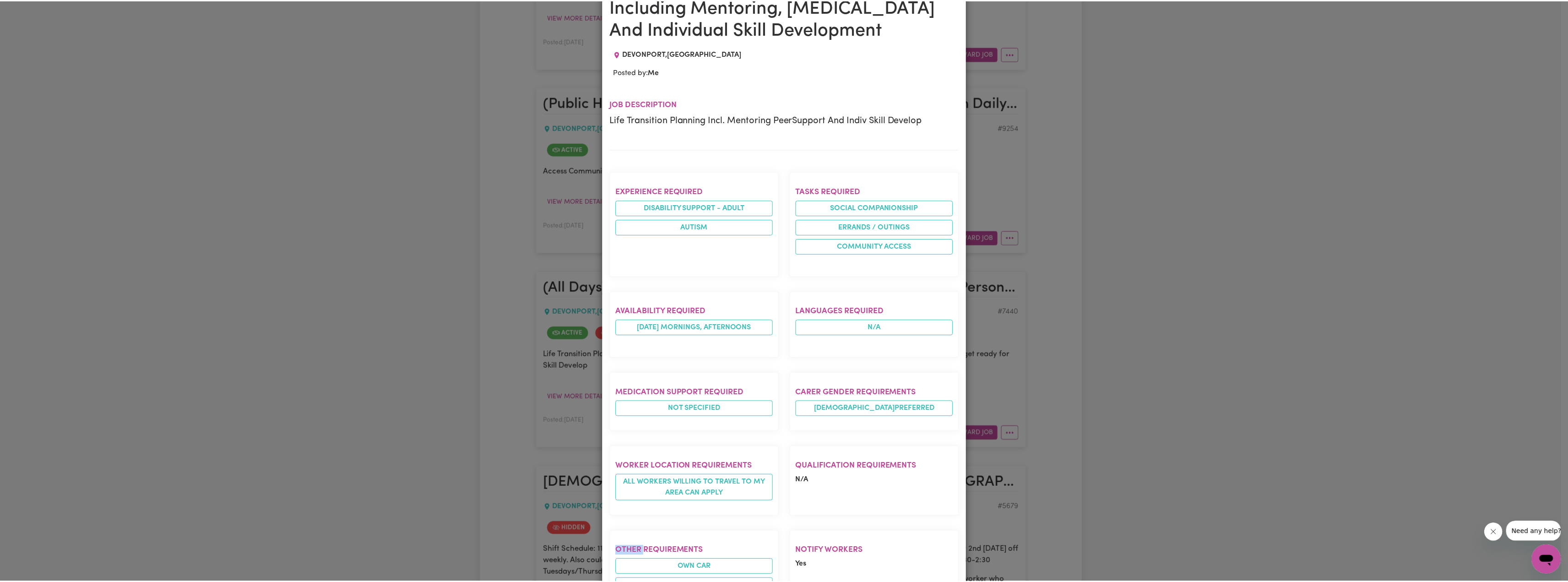
scroll to position [0, 0]
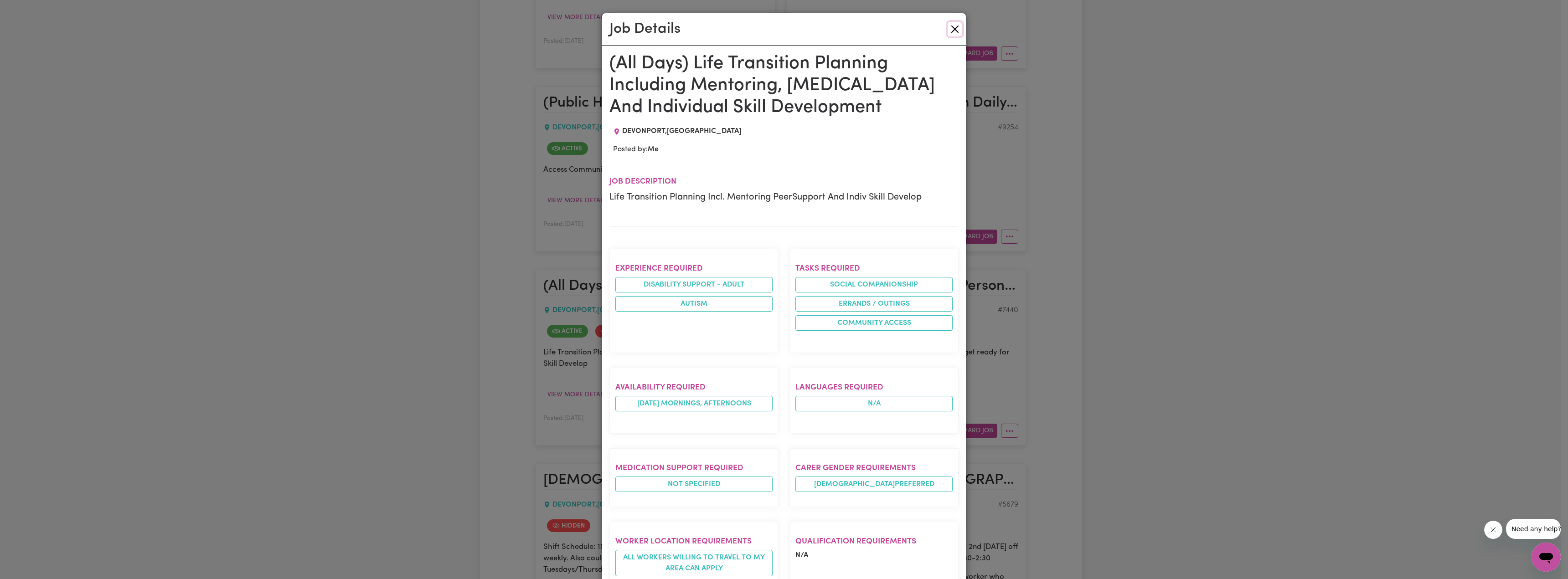
click at [771, 31] on button "Close" at bounding box center [955, 29] width 15 height 15
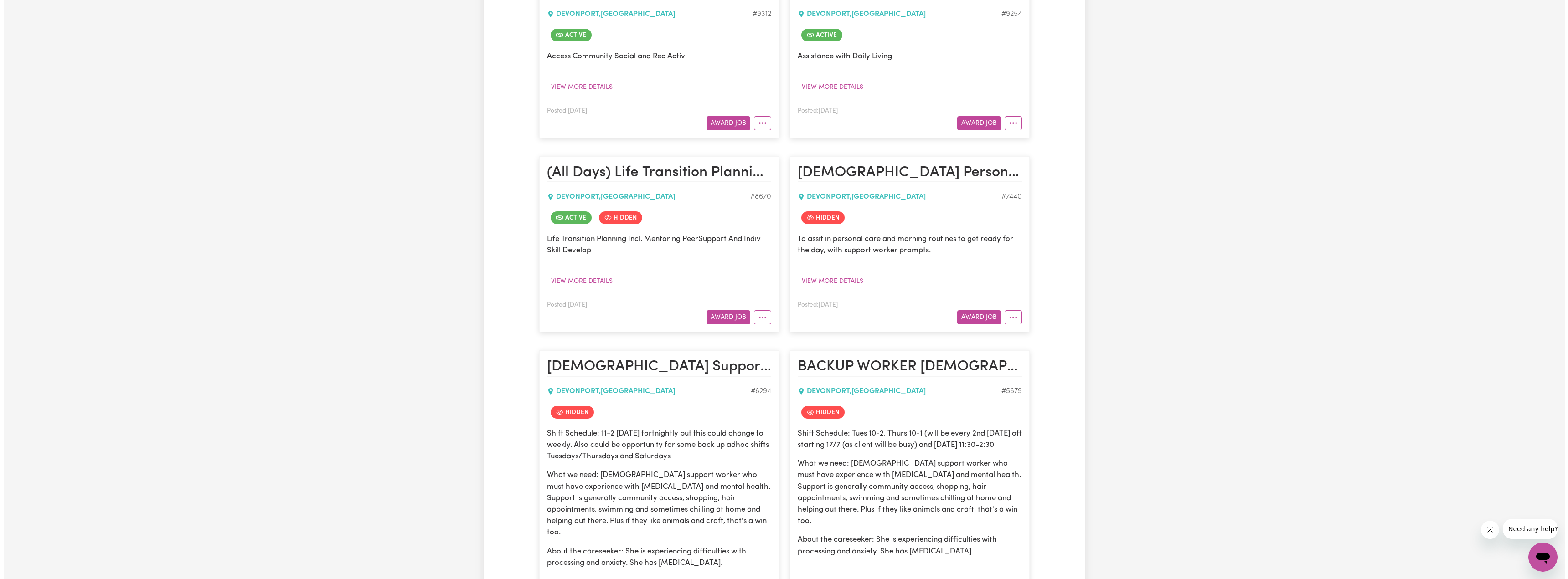
scroll to position [1140, 0]
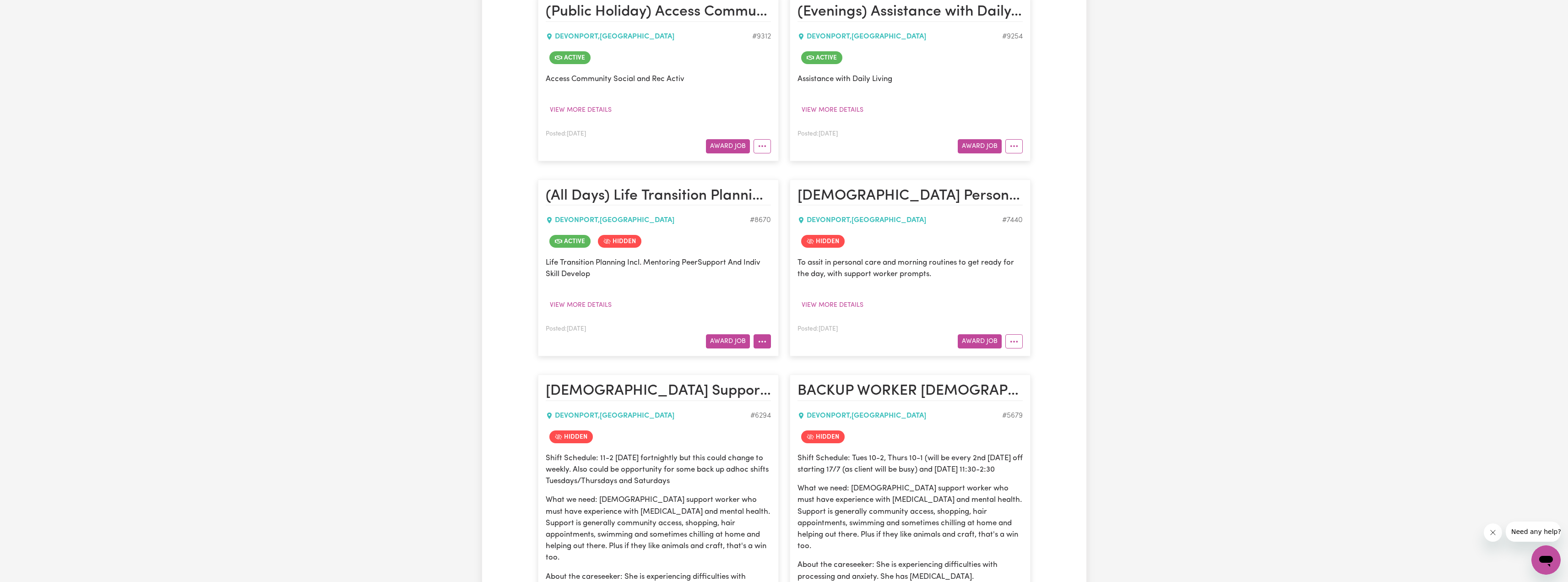
click at [758, 334] on button "More options" at bounding box center [762, 341] width 17 height 14
click at [774, 354] on link "View/Edit Contract" at bounding box center [798, 363] width 89 height 18
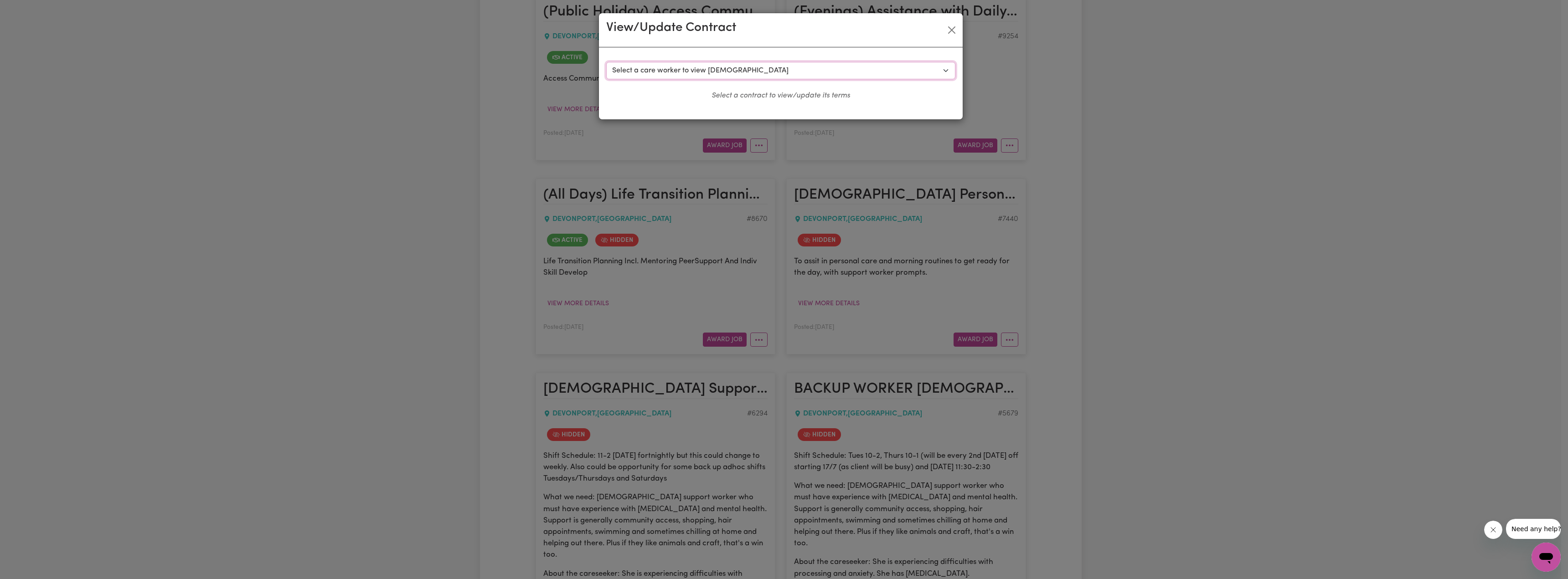
click at [737, 71] on select "Select a care worker to view [DEMOGRAPHIC_DATA] #7120 - [PERSON_NAME] (contract…" at bounding box center [781, 71] width 349 height 17
select select "9382"
click at [606, 62] on select "Select a care worker to view [DEMOGRAPHIC_DATA] #7120 - [PERSON_NAME] (contract…" at bounding box center [781, 71] width 349 height 17
select select "WEEKDAY_DAYTIME"
select select "ASSISTANCE_SELF_CARE"
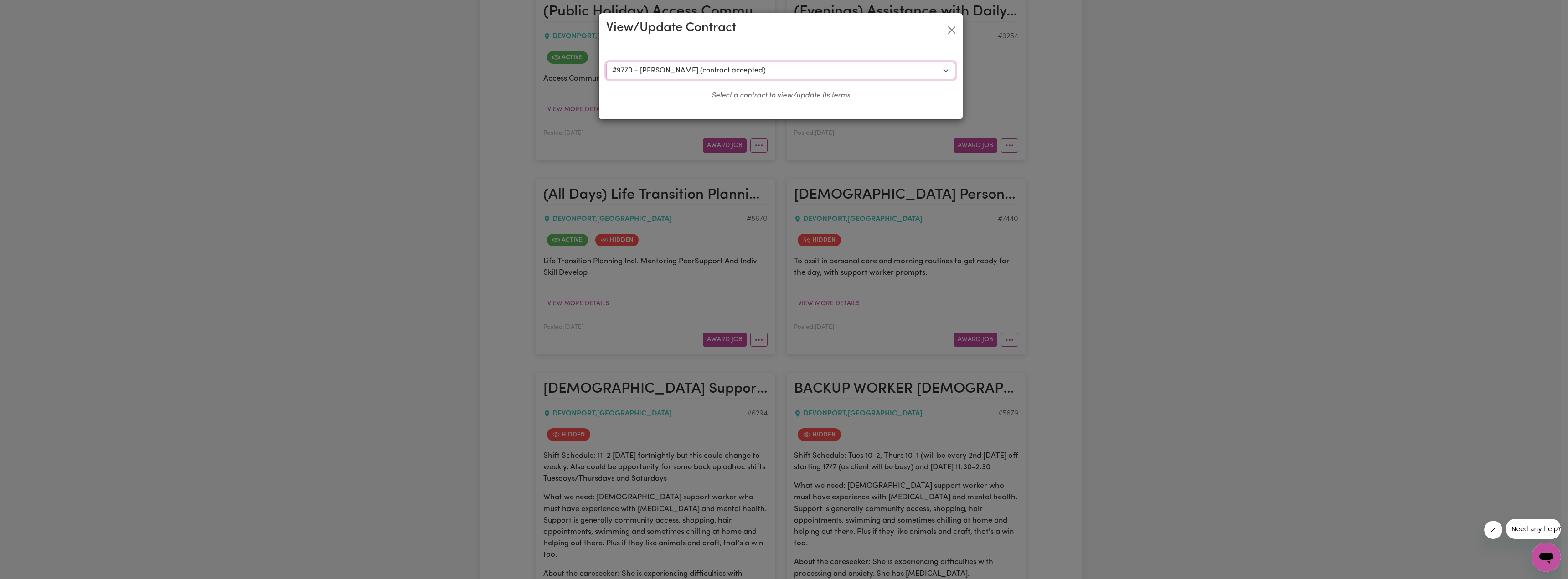
select select "ONE"
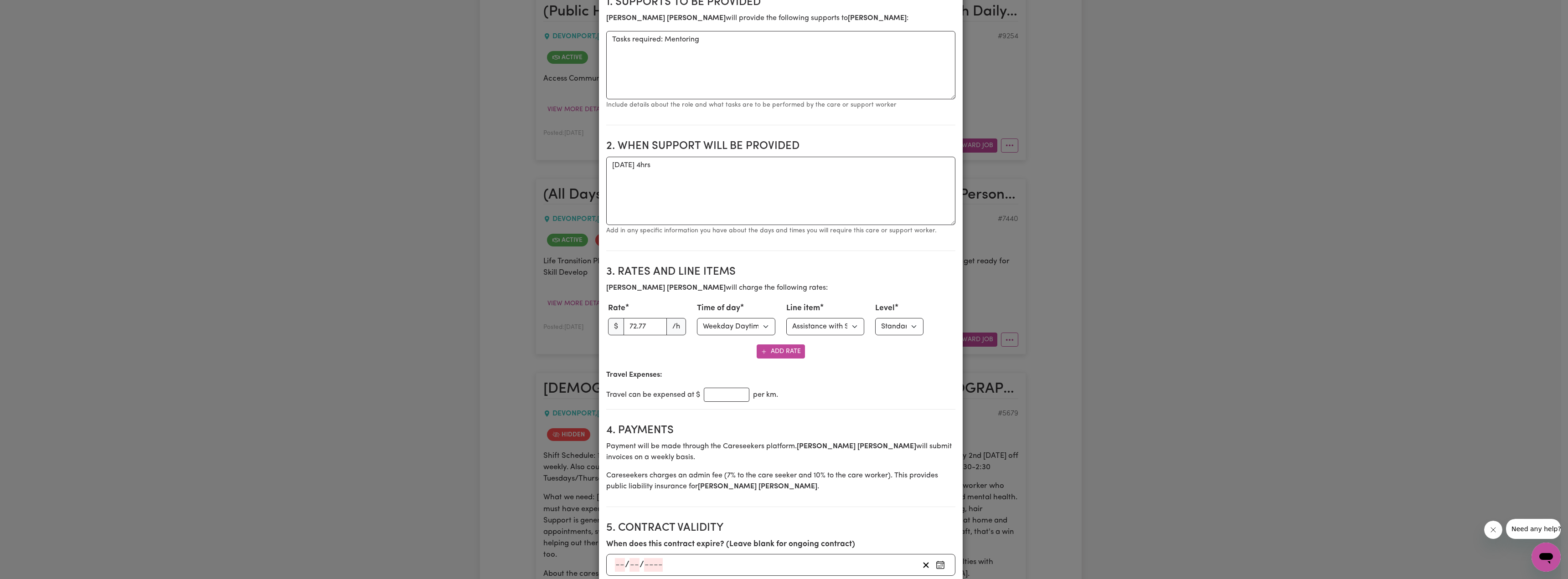
scroll to position [182, 0]
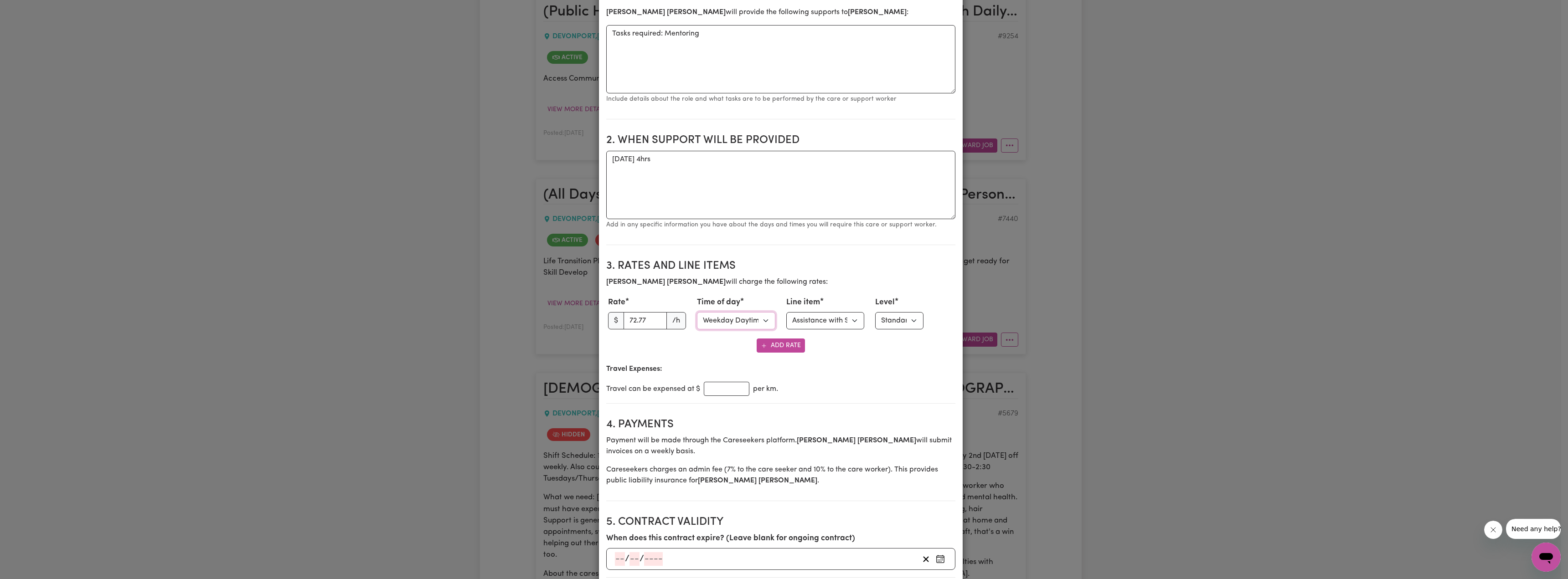
click at [766, 318] on select "Select time of day Weekday Daytime Weekday Evening [DATE] [DATE] Public Holiday…" at bounding box center [736, 321] width 79 height 17
click at [771, 324] on select "Select line item Assistance with Self Care Activities Assistance with personal …" at bounding box center [825, 321] width 79 height 17
select select "OTHER"
click at [771, 329] on select "Select line item Assistance with Self Care Activities Assistance with personal …" at bounding box center [825, 321] width 79 height 17
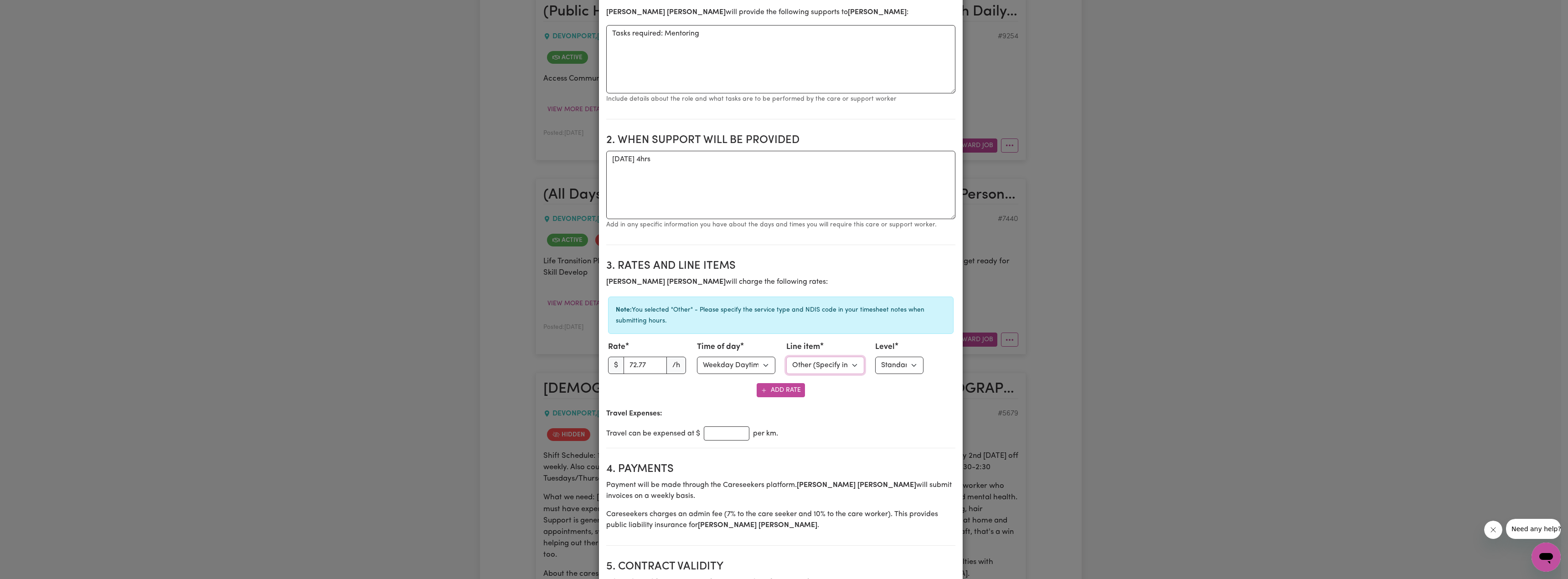
click at [771, 364] on select "Select line item Assistance with Self Care Activities Assistance with personal …" at bounding box center [825, 365] width 79 height 17
click at [771, 356] on select "Select line item Assistance with Self Care Activities Assistance with personal …" at bounding box center [825, 365] width 79 height 17
click at [771, 409] on p "Travel Expenses:" at bounding box center [781, 414] width 349 height 11
click at [771, 355] on div "Line item Select line item Assistance with Self Care Activities Assistance with…" at bounding box center [825, 358] width 79 height 33
click at [771, 367] on select "Select line item Assistance with Self Care Activities Assistance with personal …" at bounding box center [825, 365] width 79 height 17
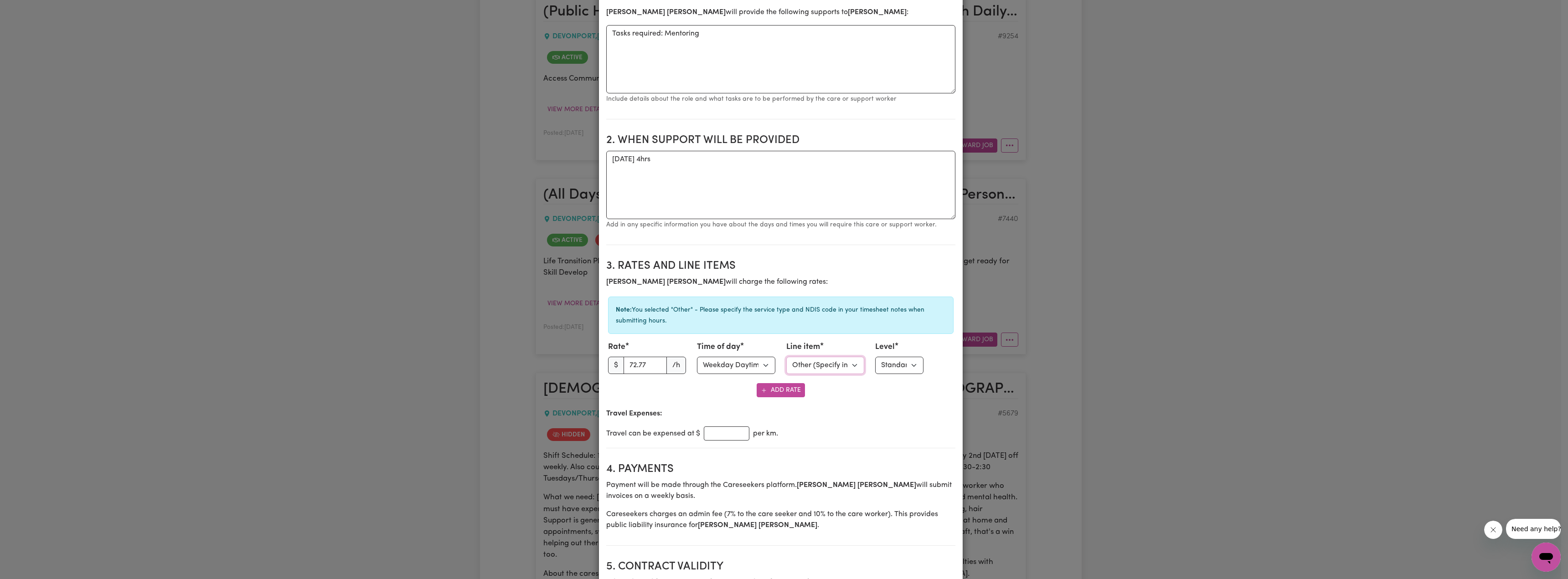
click at [771, 356] on select "Select line item Assistance with Self Care Activities Assistance with personal …" at bounding box center [825, 365] width 79 height 17
click at [771, 364] on select "Select line item Assistance with Self Care Activities Assistance with personal …" at bounding box center [825, 365] width 79 height 17
click at [771, 345] on label "Level" at bounding box center [885, 347] width 19 height 12
click at [771, 365] on select "Select level Standard Level 1 High Intensity Level 2" at bounding box center [899, 365] width 48 height 17
click at [771, 356] on select "Select level Standard Level 1 High Intensity Level 2" at bounding box center [899, 365] width 48 height 17
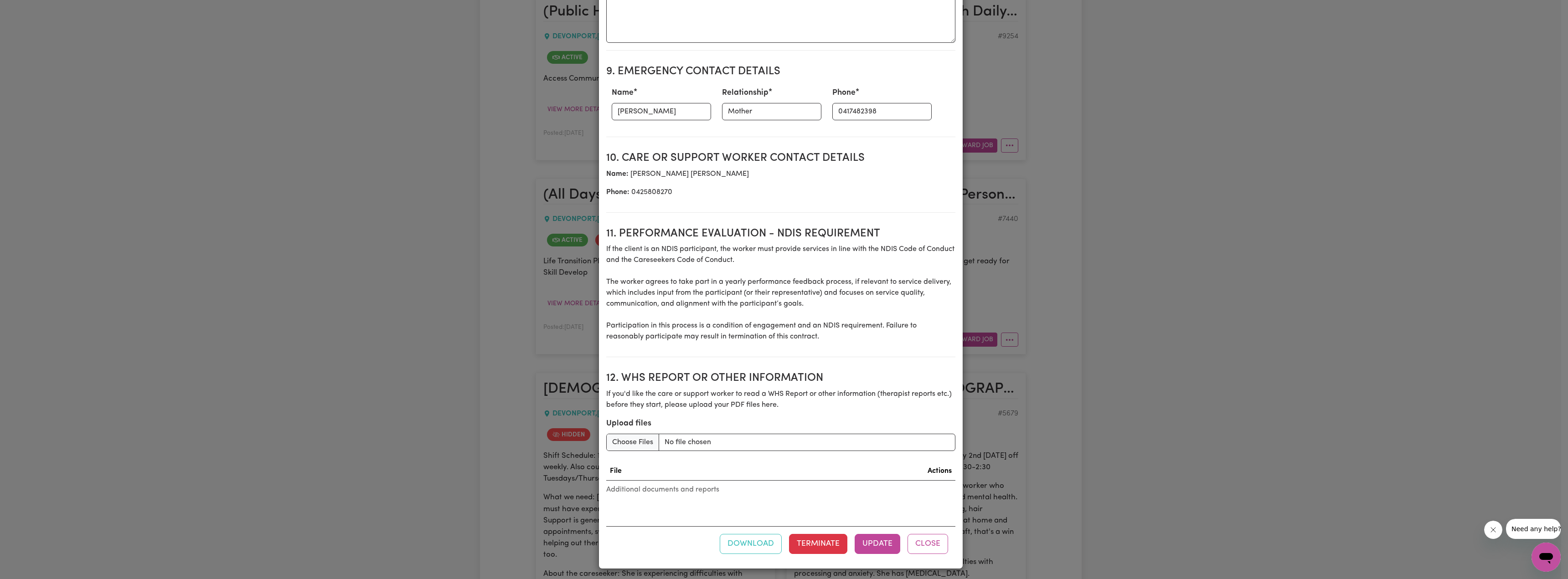
scroll to position [1079, 0]
click at [771, 409] on button "Update" at bounding box center [877, 541] width 46 height 20
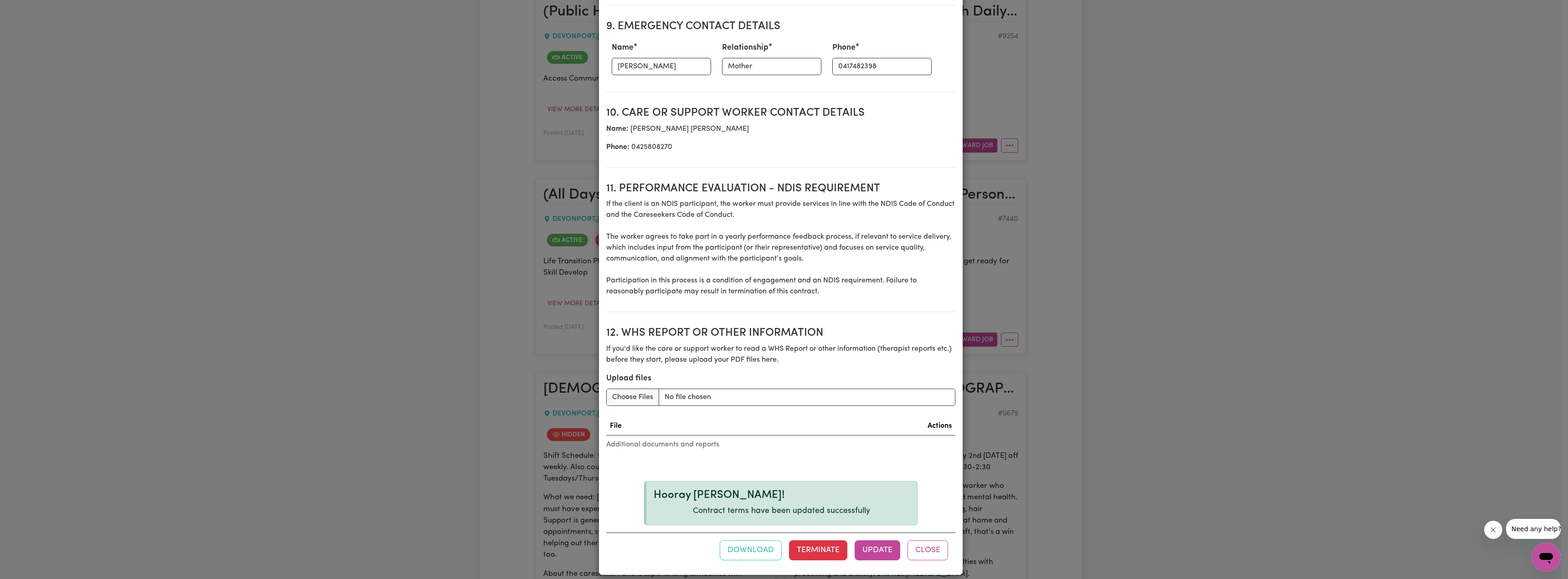
scroll to position [1131, 0]
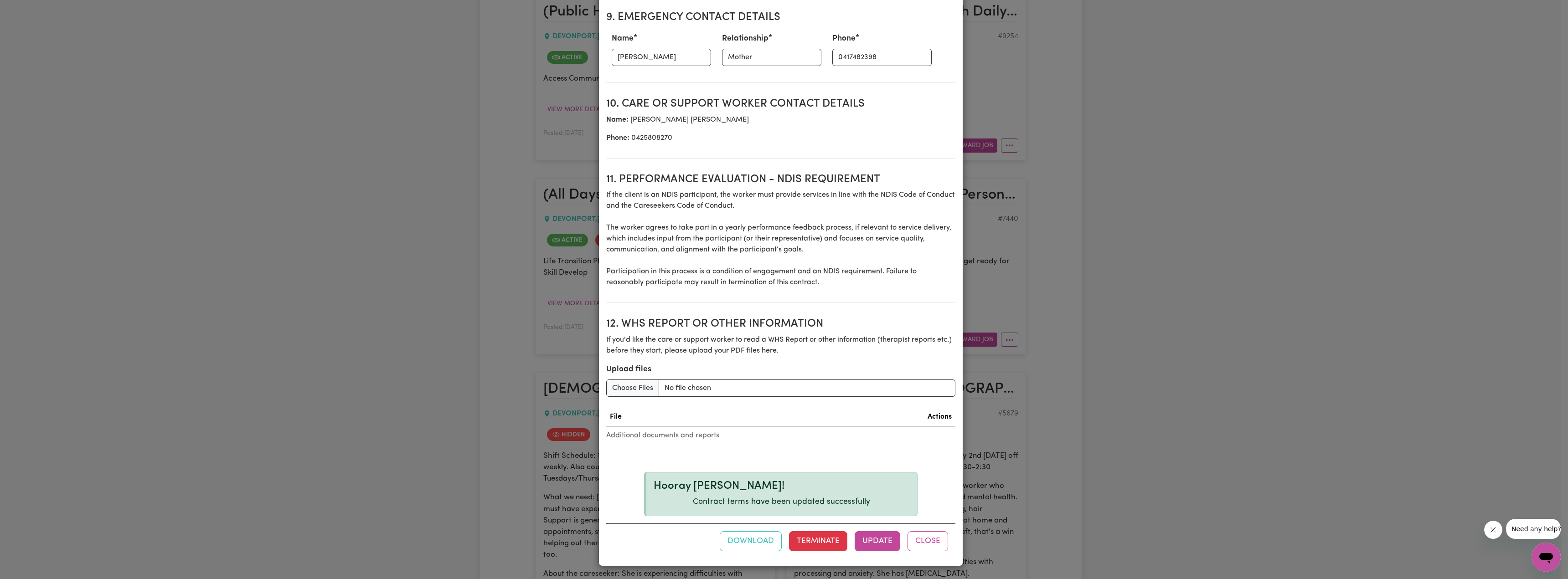
drag, startPoint x: 919, startPoint y: 535, endPoint x: 912, endPoint y: 527, distance: 10.6
click at [771, 409] on button "Close" at bounding box center [928, 541] width 41 height 20
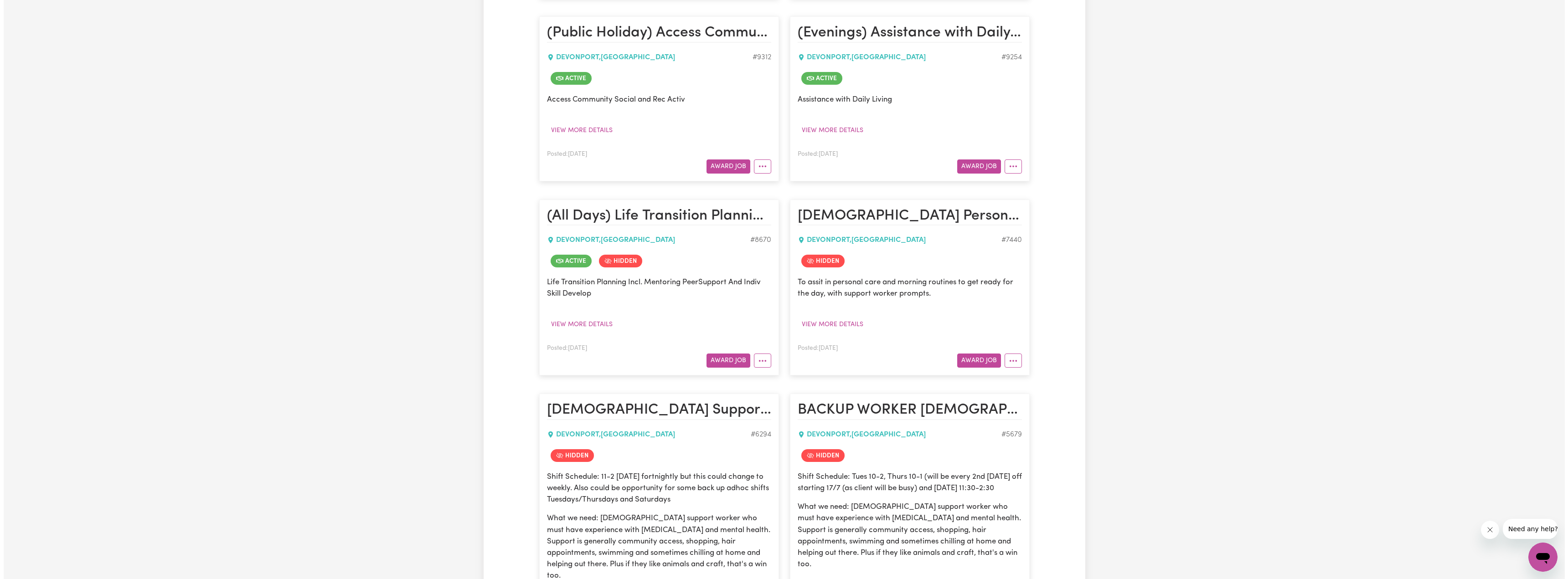
scroll to position [1139, 0]
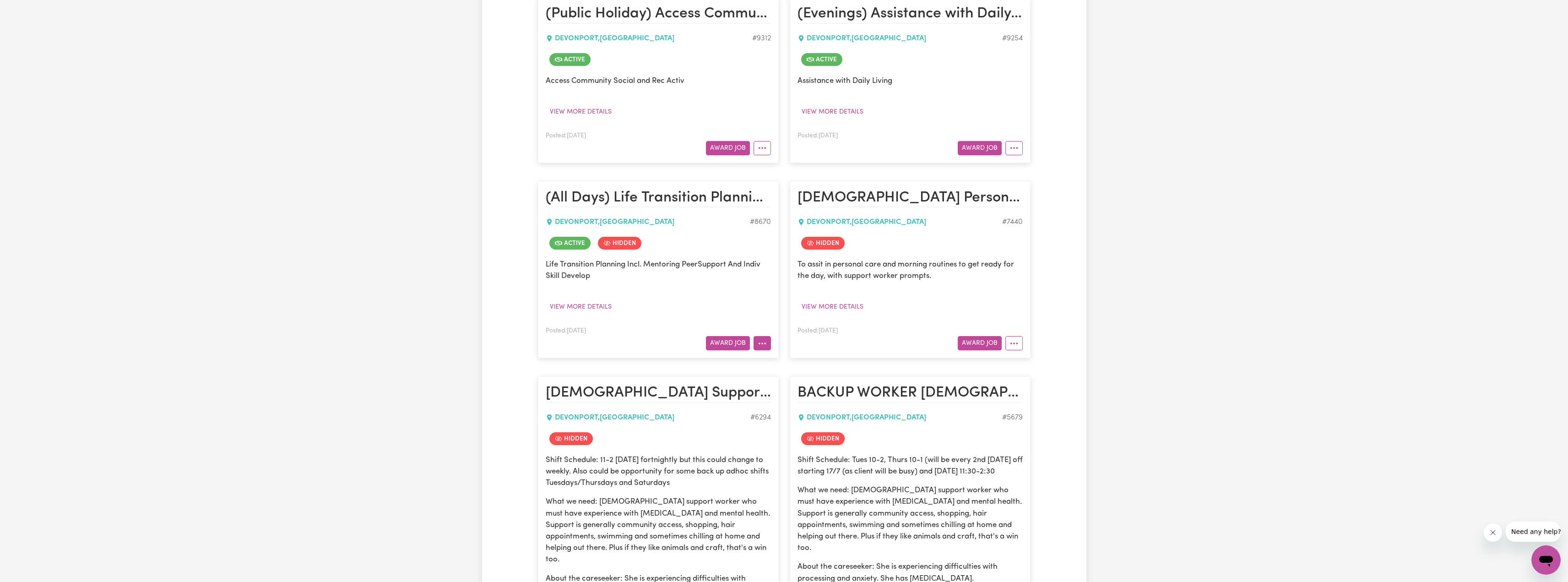
click at [756, 338] on button "More options" at bounding box center [762, 343] width 17 height 14
click at [774, 356] on link "View/Edit Contract" at bounding box center [798, 365] width 89 height 18
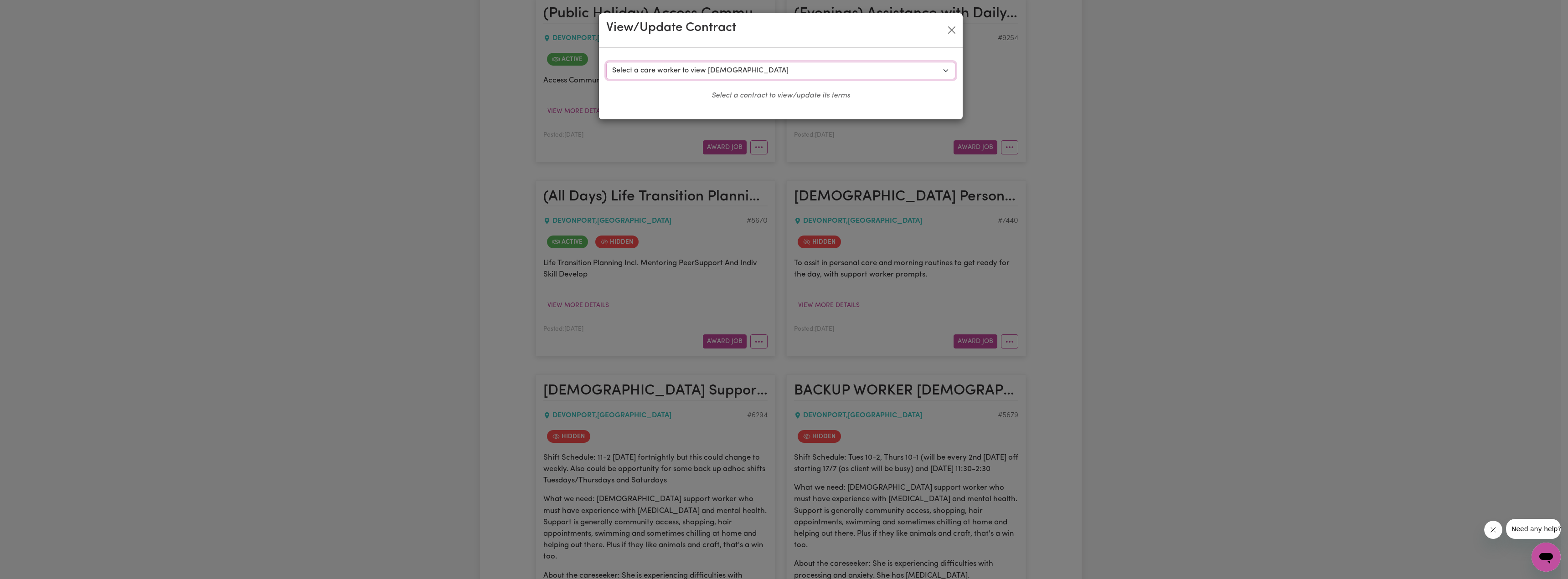
click at [716, 68] on select "Select a care worker to view [DEMOGRAPHIC_DATA] #7120 - [PERSON_NAME] (contract…" at bounding box center [781, 71] width 349 height 17
select select "9383"
click at [606, 62] on select "Select a care worker to view [DEMOGRAPHIC_DATA] #7120 - [PERSON_NAME] (contract…" at bounding box center [781, 71] width 349 height 17
select select "WEEKDAY_DAYTIME"
select select "ASSISTANCE_SELF_CARE"
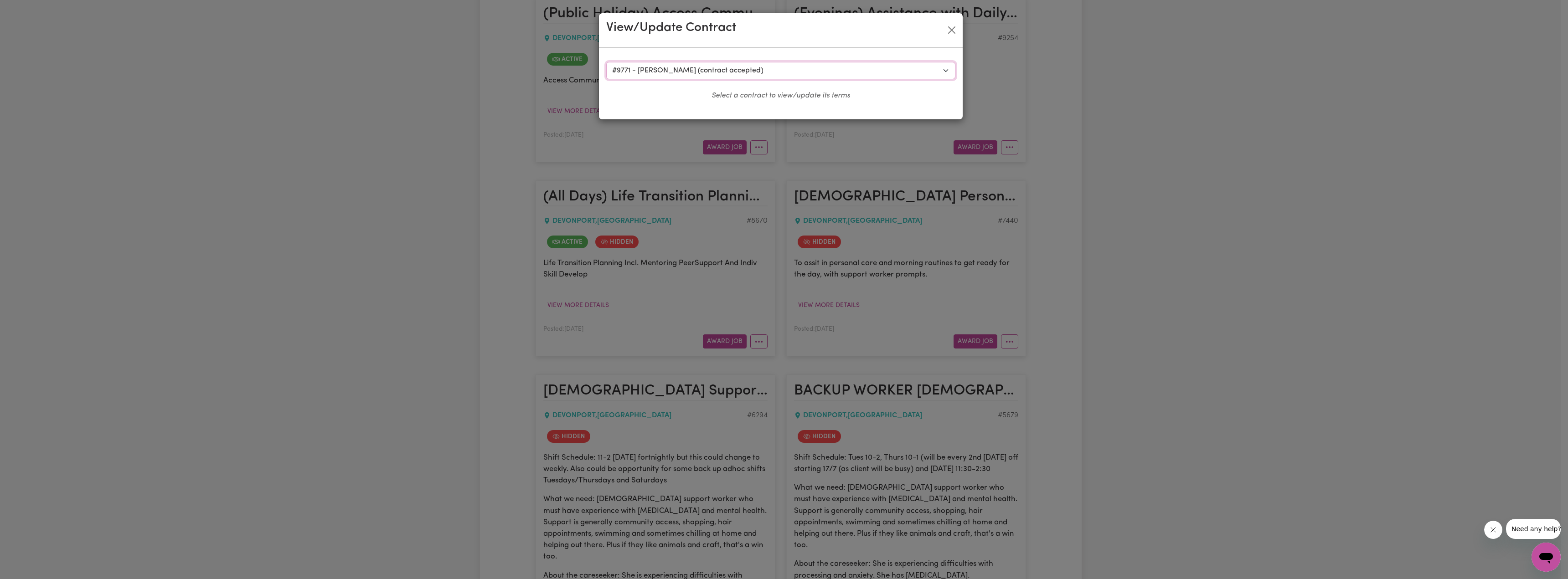
select select "ONE"
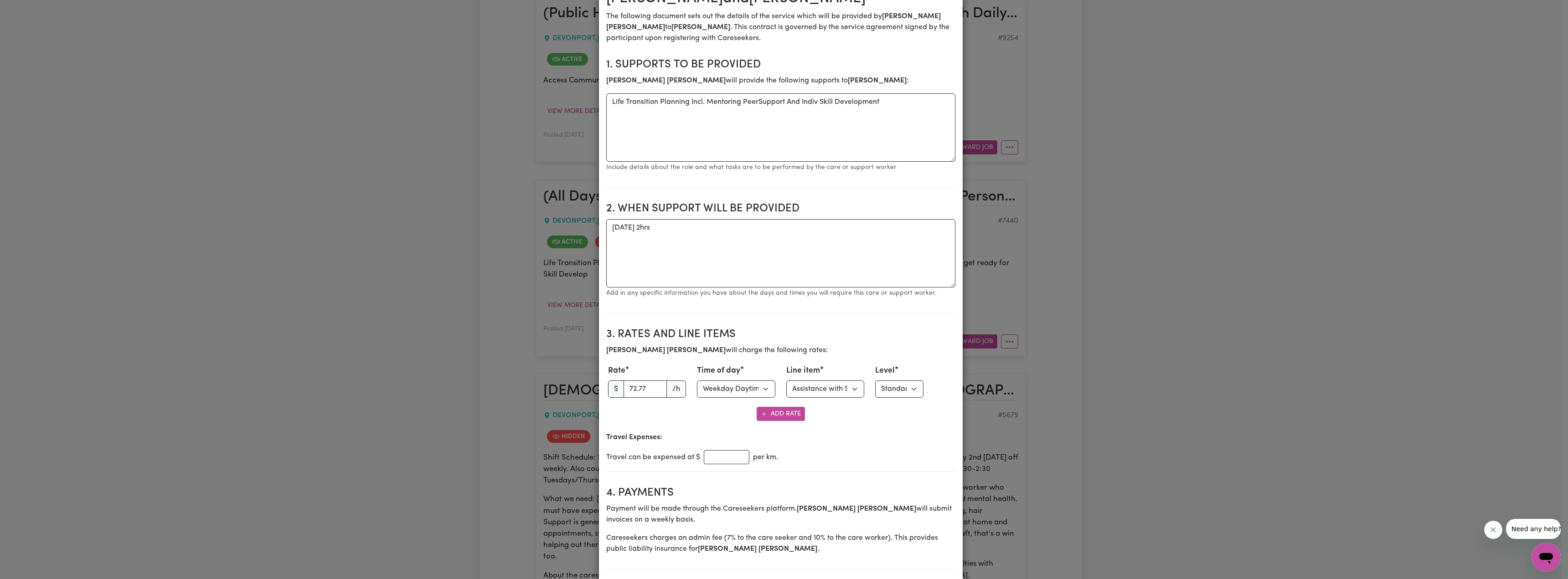
scroll to position [137, 0]
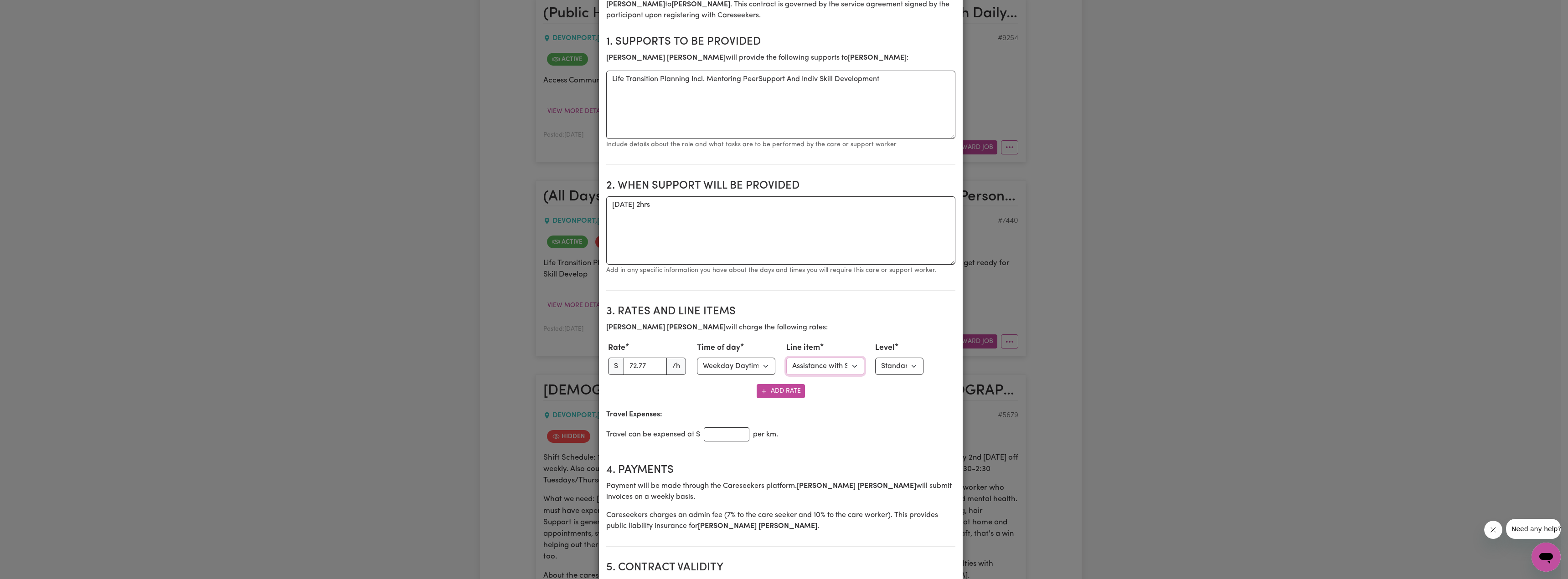
click at [771, 362] on select "Select line item Assistance with Self Care Activities Assistance with personal …" at bounding box center [825, 366] width 79 height 17
select select "OTHER"
click at [771, 375] on select "Select line item Assistance with Self Care Activities Assistance with personal …" at bounding box center [825, 366] width 79 height 17
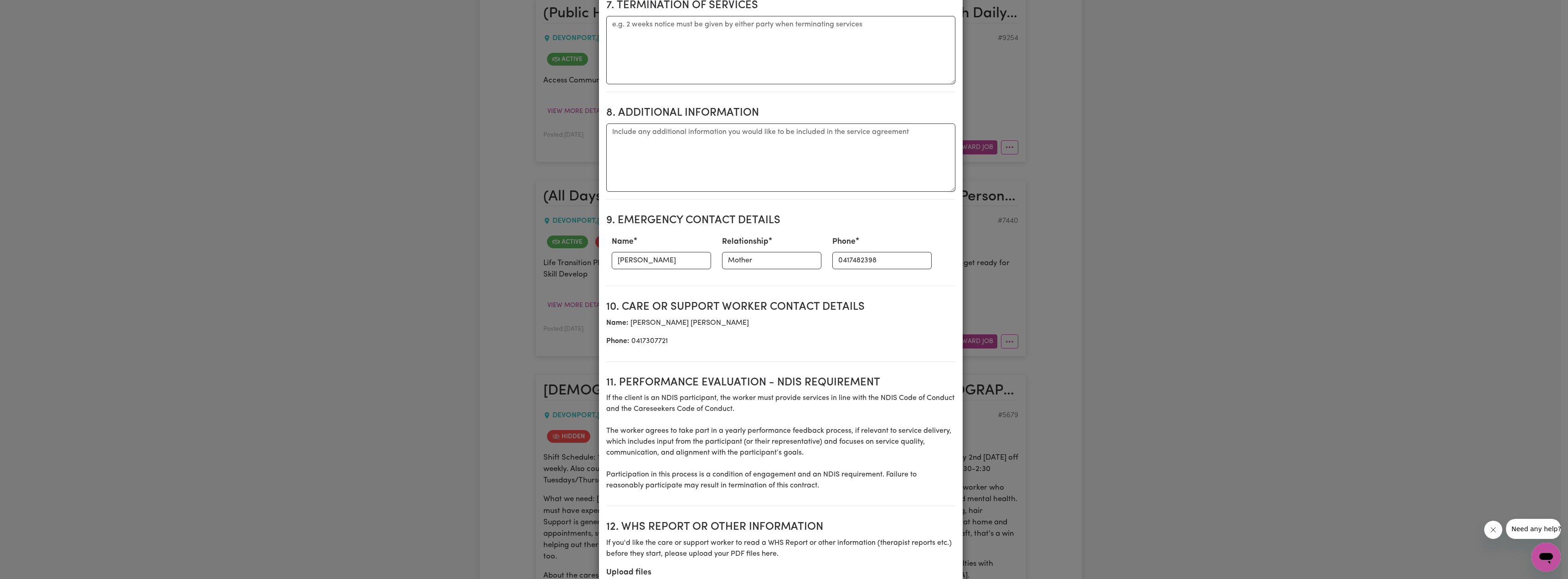
scroll to position [1079, 0]
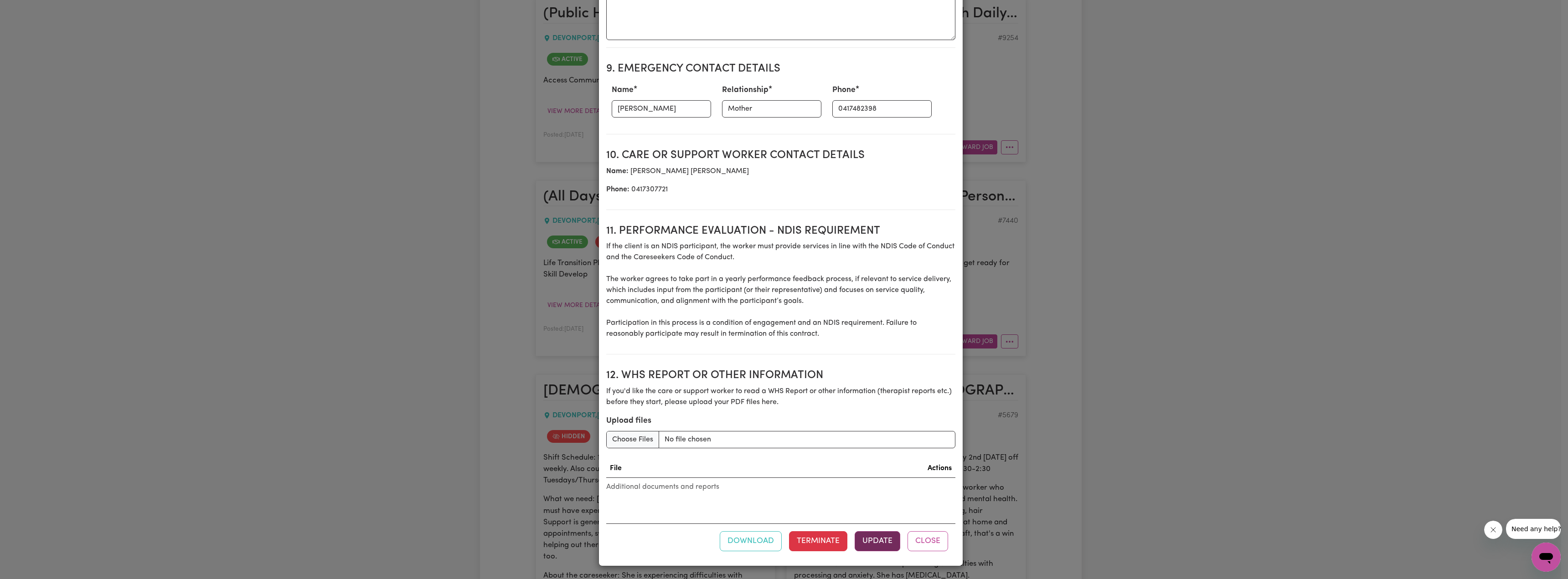
click at [771, 409] on button "Update" at bounding box center [877, 541] width 46 height 20
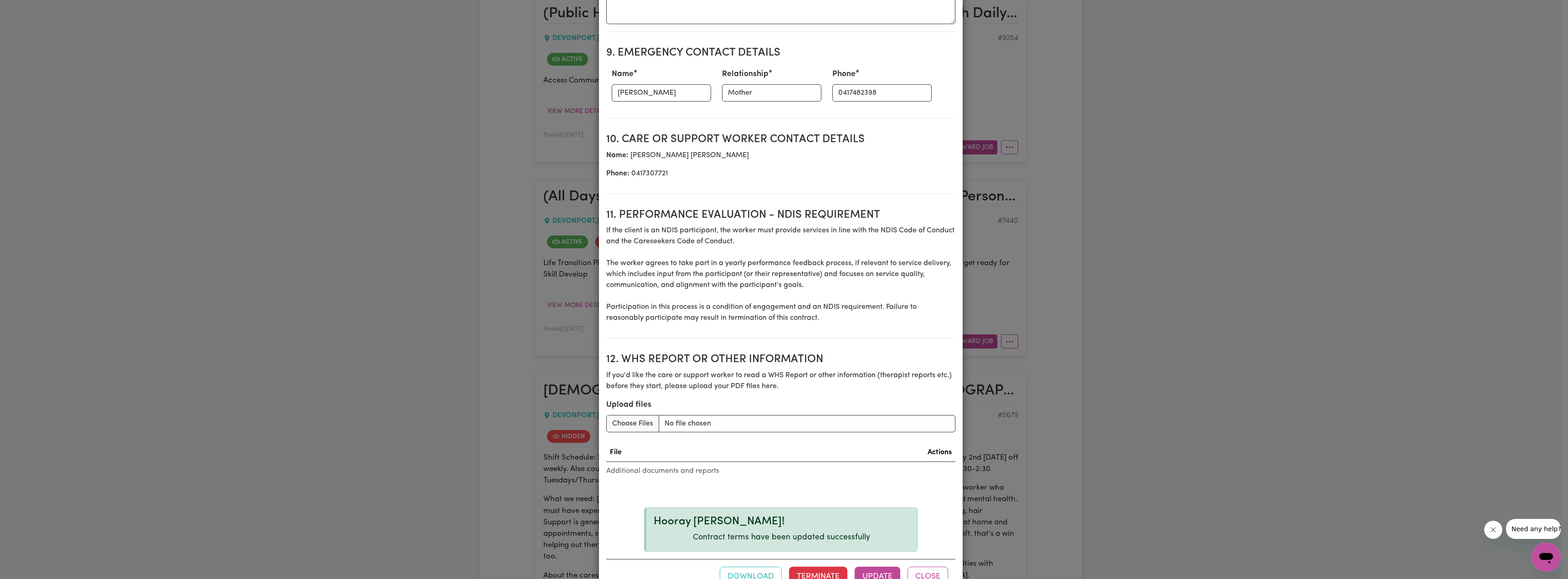
scroll to position [1131, 0]
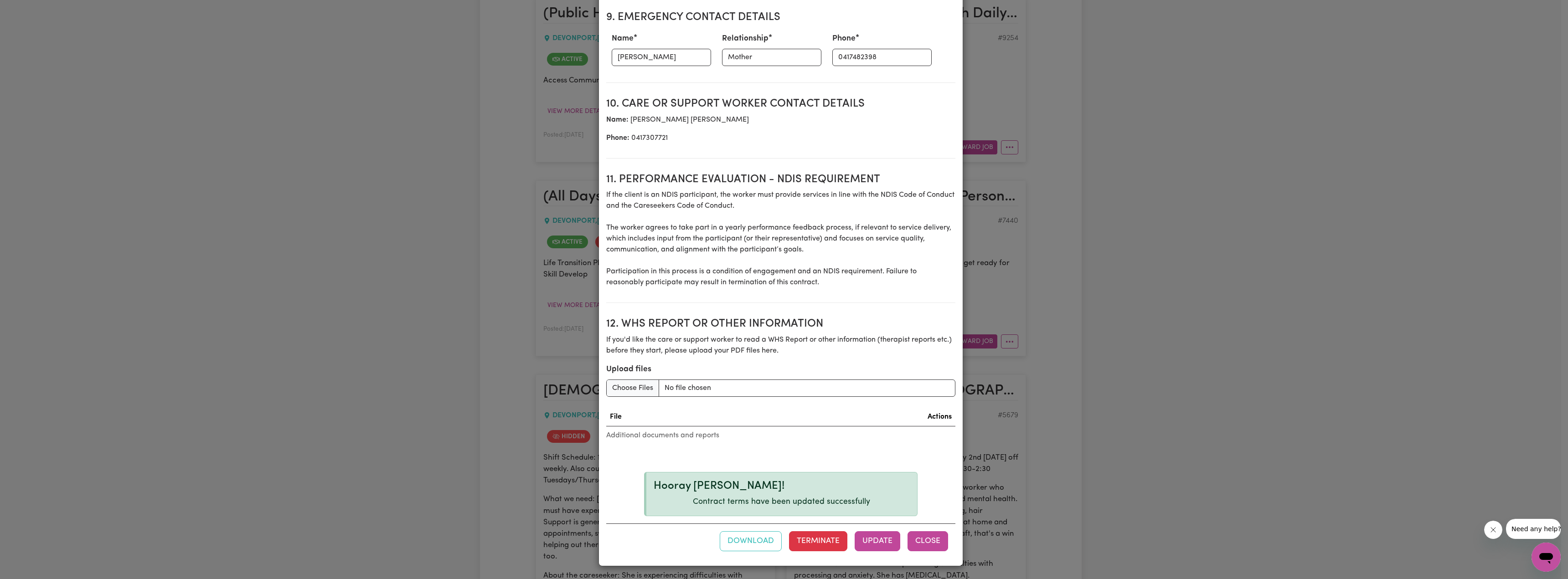
click at [771, 409] on button "Close" at bounding box center [928, 541] width 41 height 20
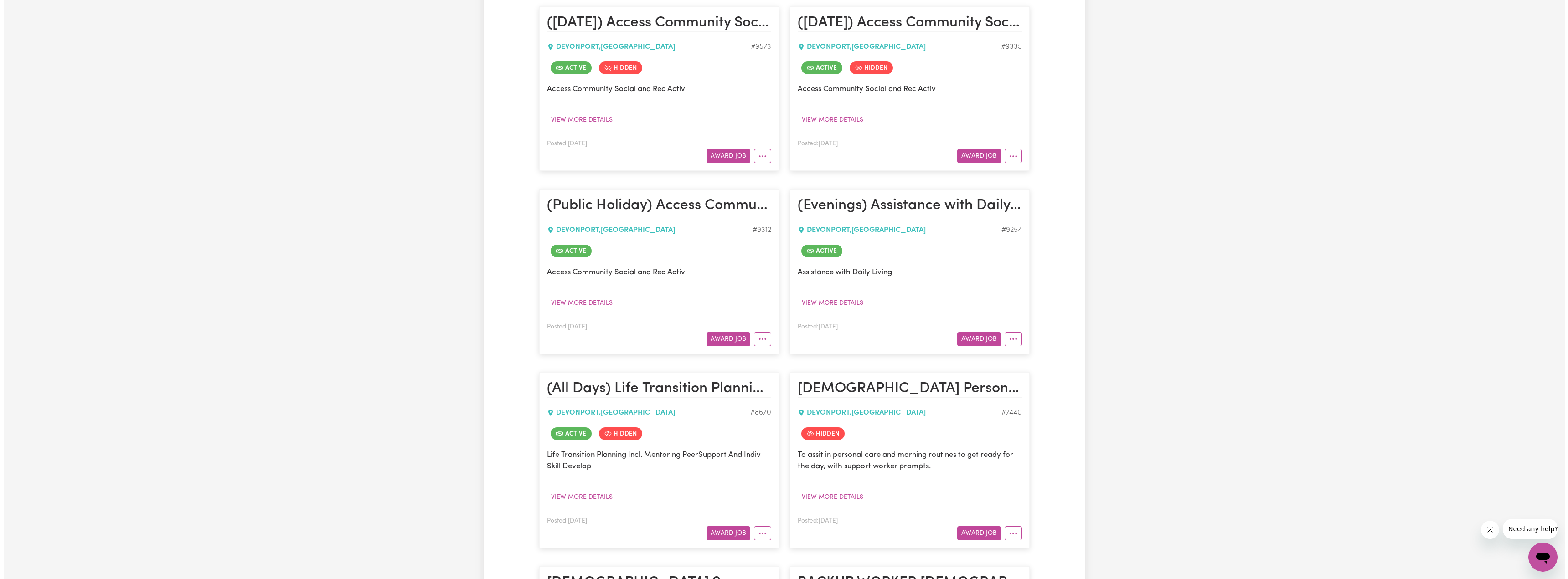
scroll to position [1093, 0]
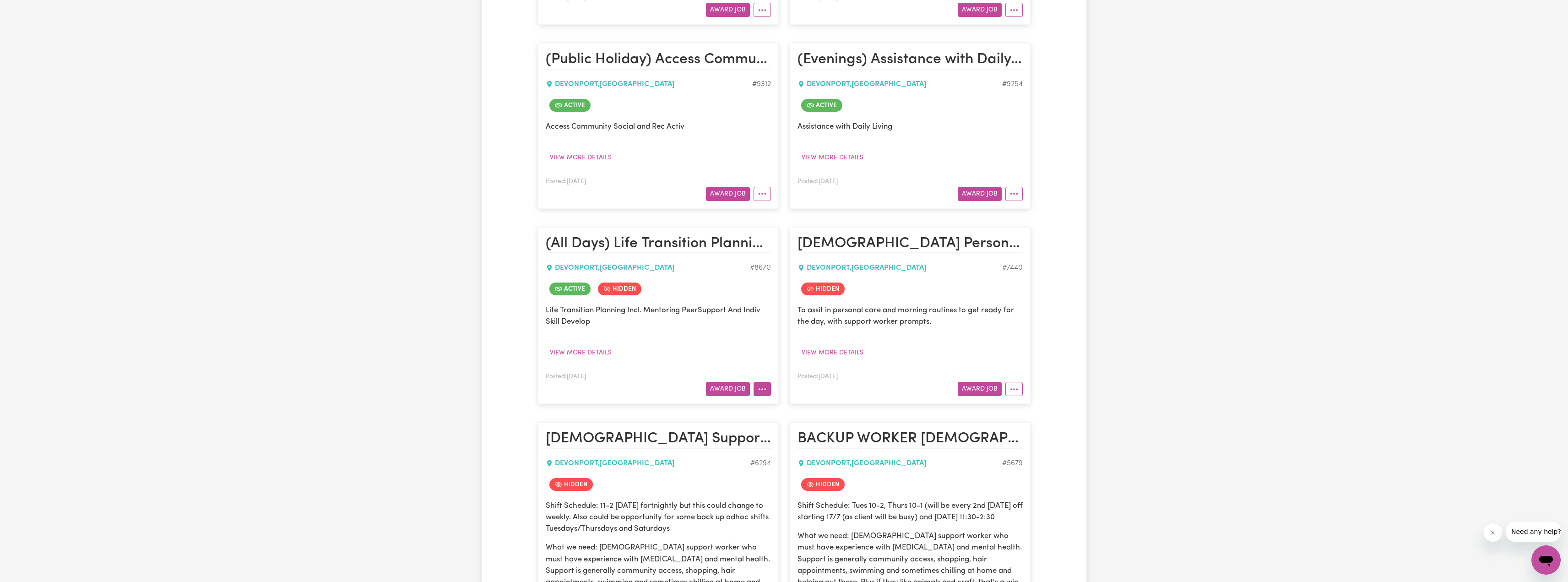
click at [768, 382] on button "More options" at bounding box center [762, 389] width 17 height 14
click at [774, 402] on link "View/Edit Contract" at bounding box center [798, 411] width 89 height 18
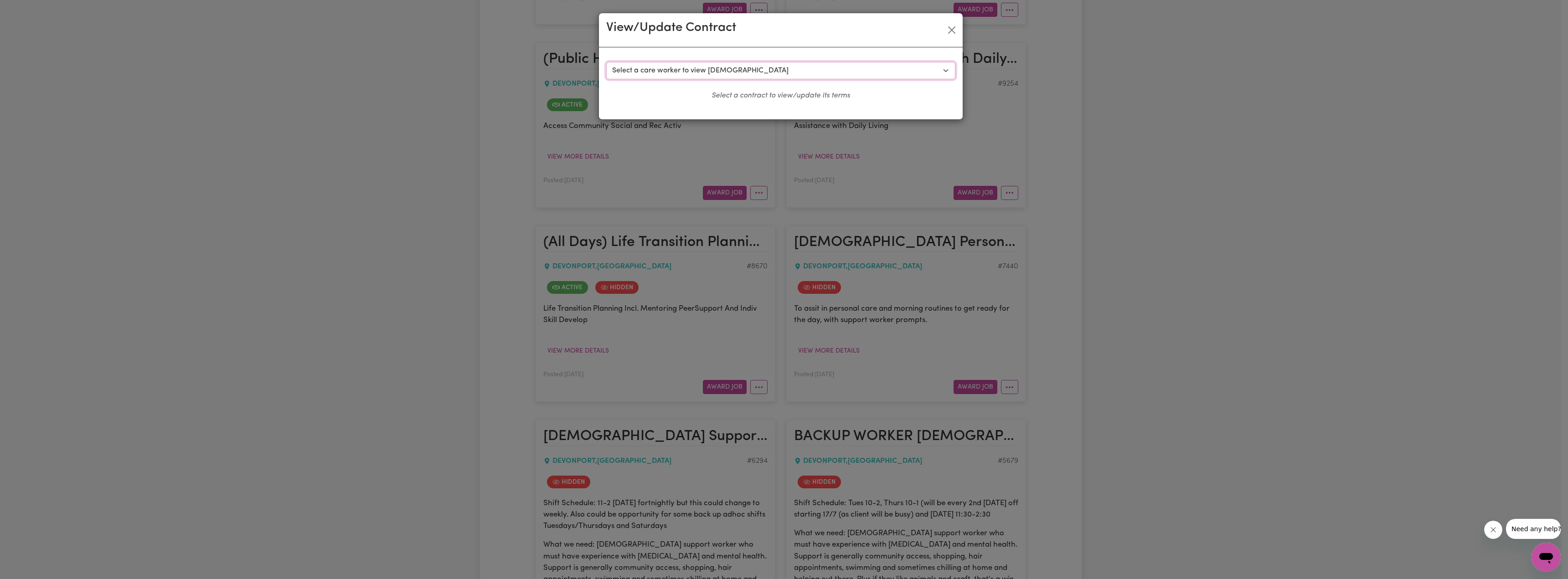
click at [744, 63] on select "Select a care worker to view [DEMOGRAPHIC_DATA] #7120 - [PERSON_NAME] (contract…" at bounding box center [781, 71] width 349 height 17
select select "9996"
click at [606, 62] on select "Select a care worker to view [DEMOGRAPHIC_DATA] #7120 - [PERSON_NAME] (contract…" at bounding box center [781, 71] width 349 height 17
select select "WEEKDAY_DAYTIME"
select select "ASSISTANCE_SELF_CARE"
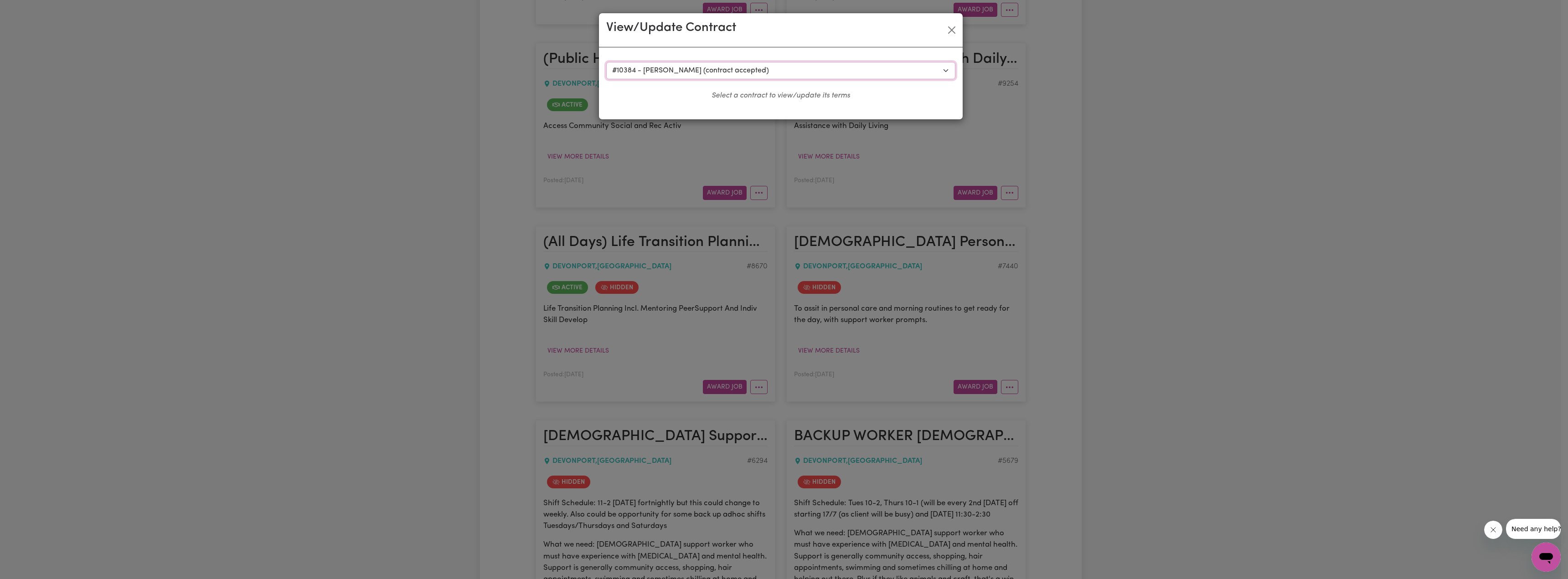
select select "ONE"
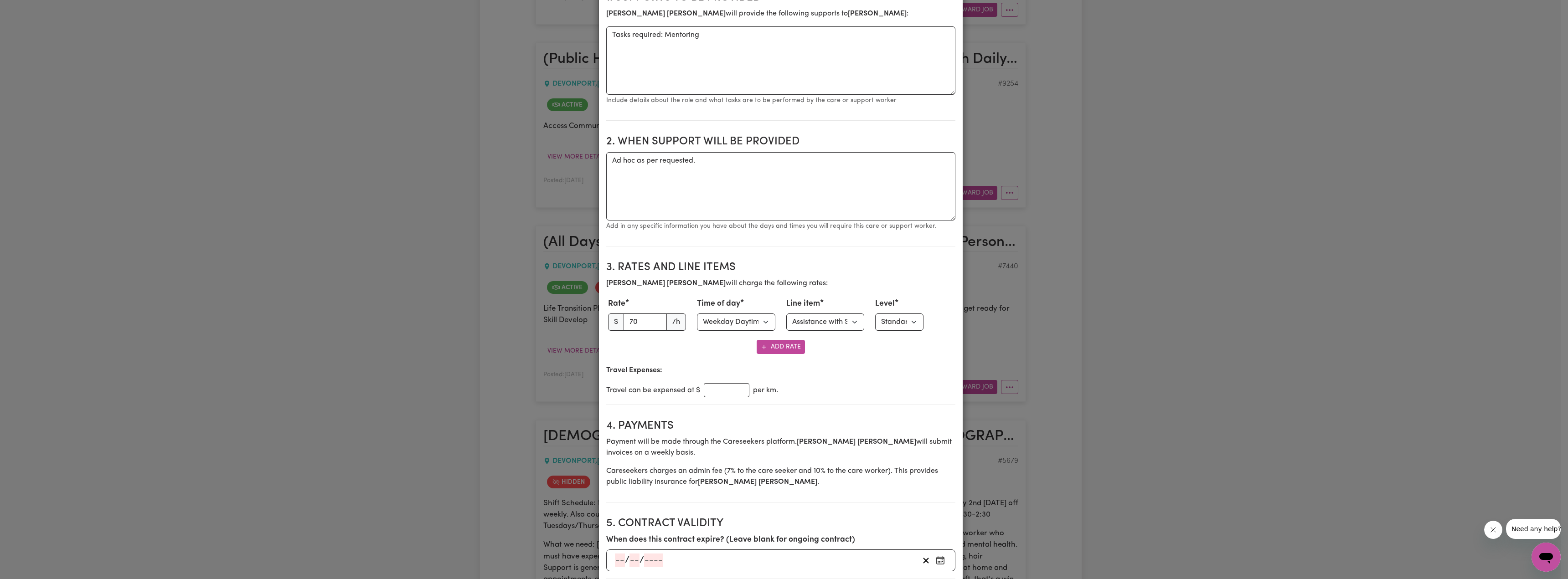
scroll to position [182, 0]
click at [771, 316] on select "Select line item Assistance with Self Care Activities Assistance with personal …" at bounding box center [825, 321] width 79 height 17
select select "OTHER"
click at [771, 329] on select "Select line item Assistance with Self Care Activities Assistance with personal …" at bounding box center [825, 321] width 79 height 17
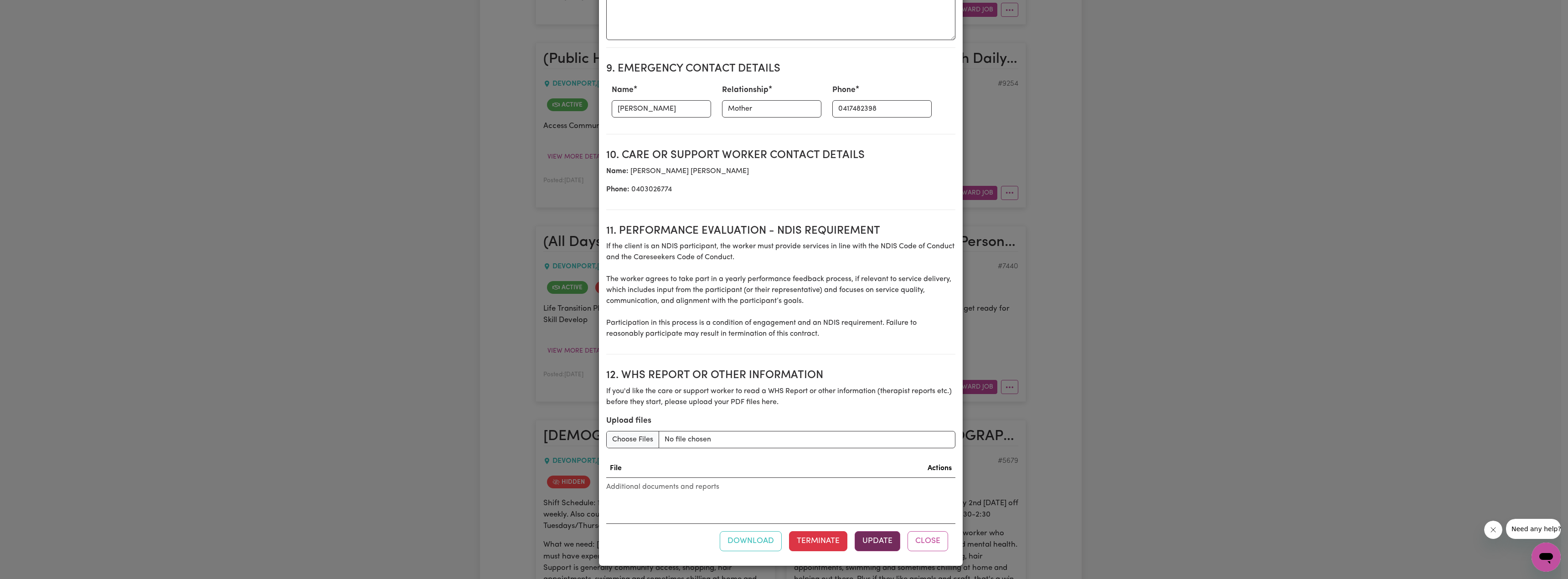
click at [771, 409] on button "Update" at bounding box center [877, 541] width 46 height 20
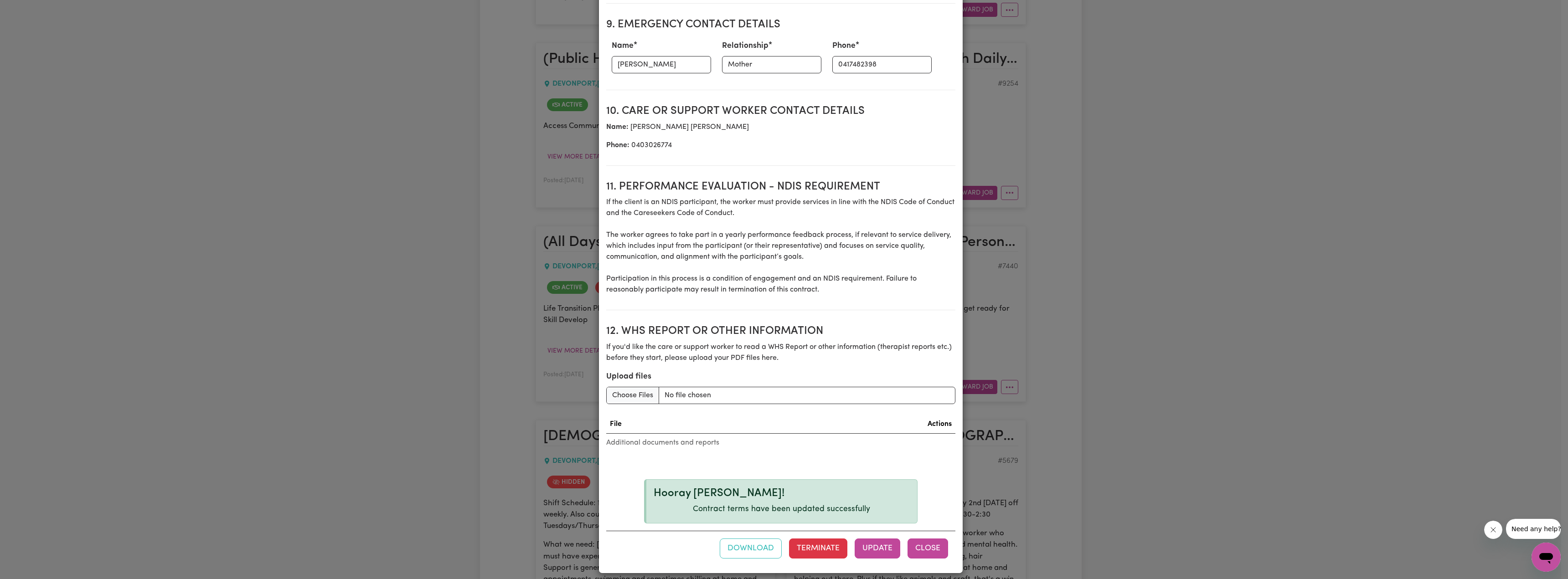
scroll to position [1131, 0]
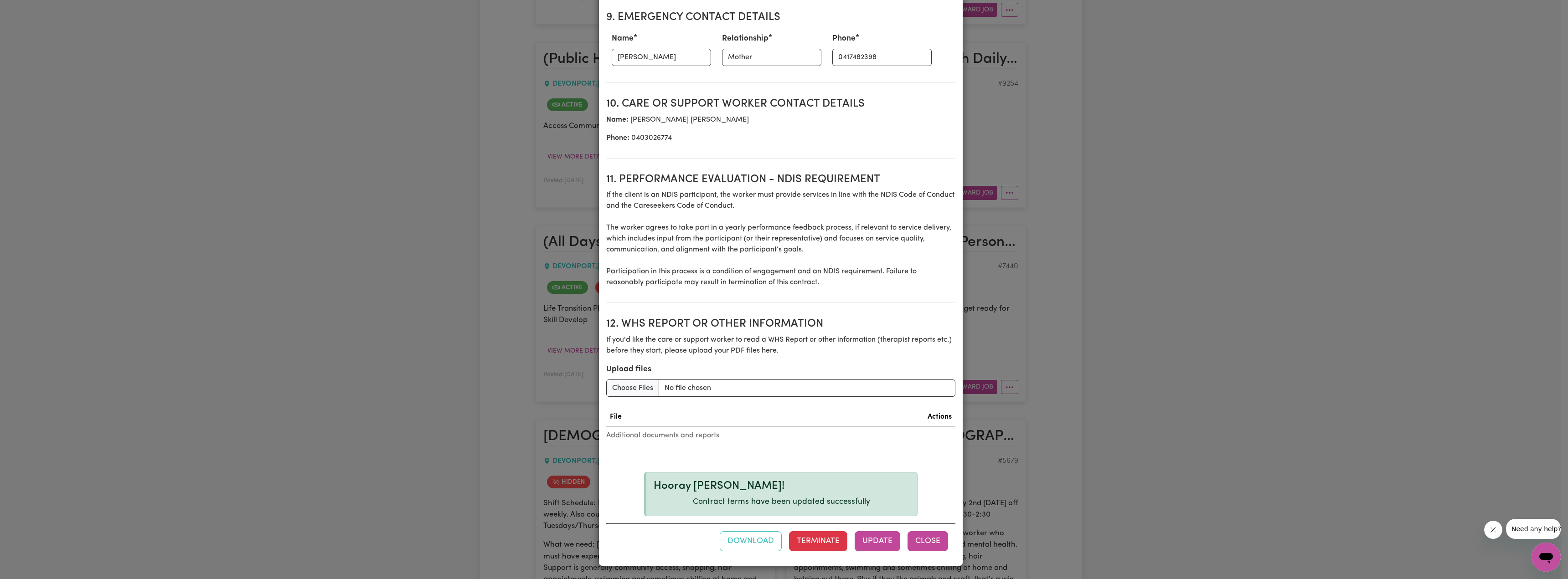
click at [771, 409] on button "Close" at bounding box center [928, 541] width 41 height 20
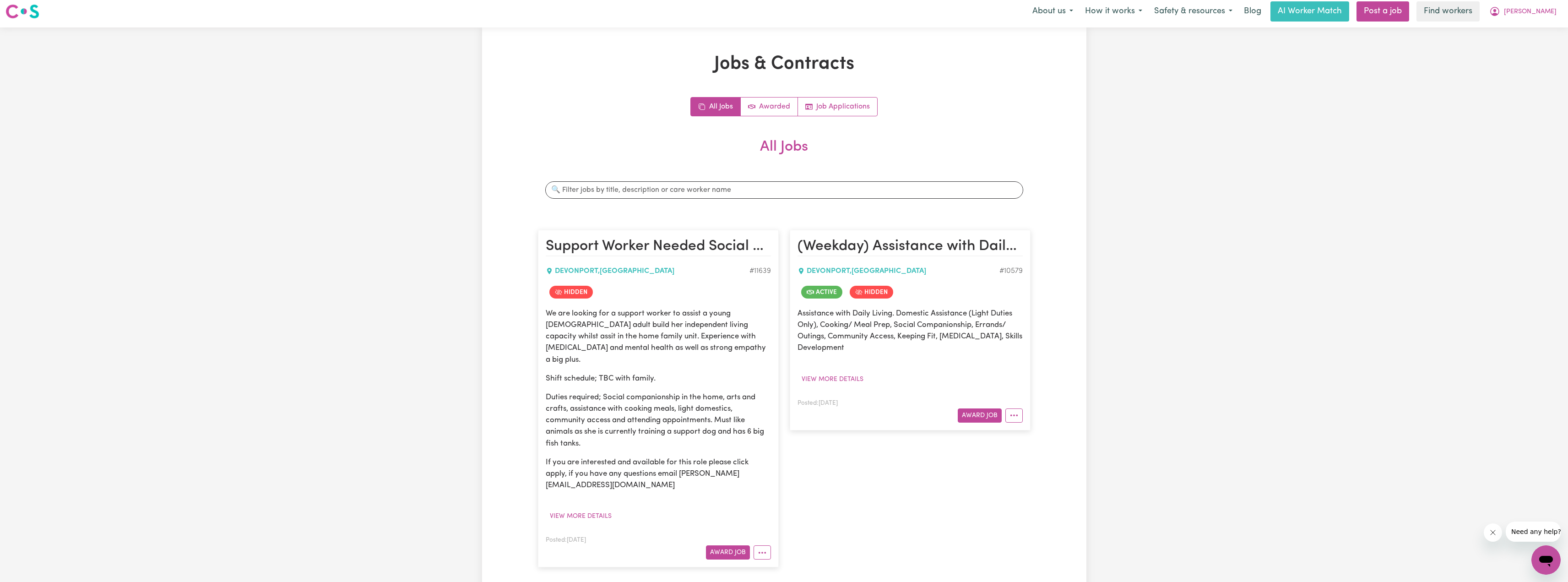
scroll to position [0, 0]
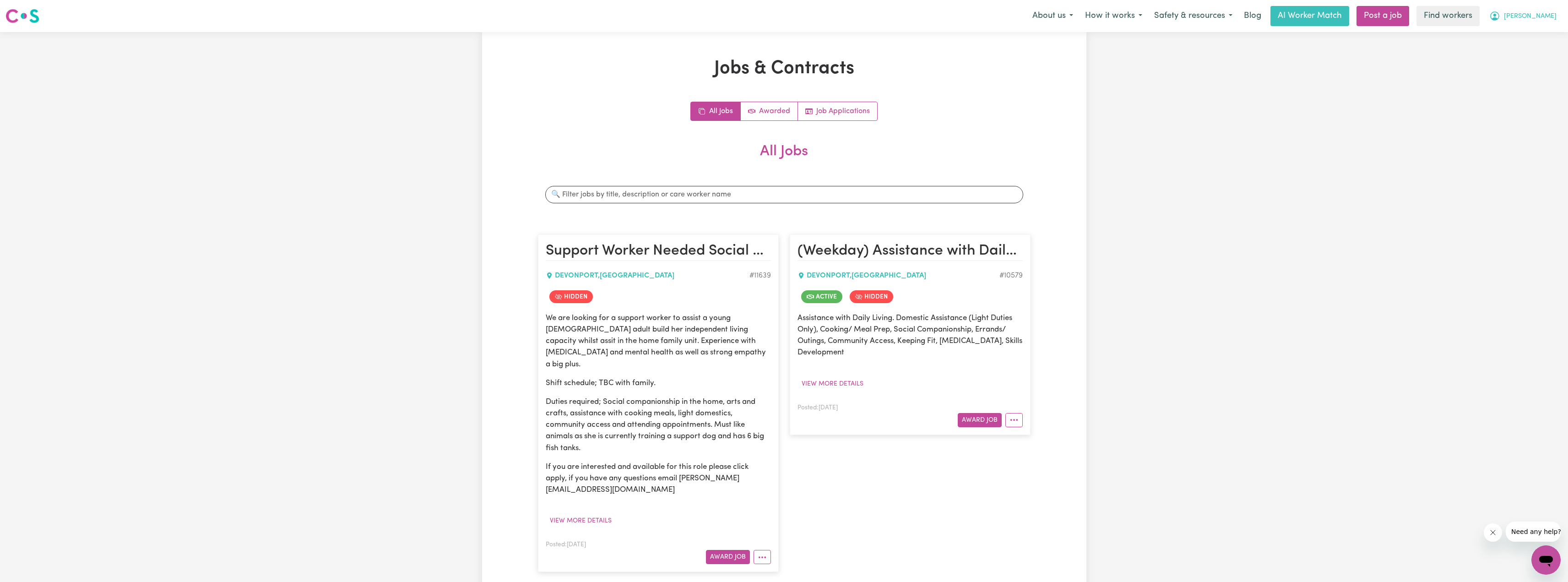
click at [774, 15] on button "[PERSON_NAME]" at bounding box center [1523, 15] width 79 height 19
click at [774, 52] on link "Logout" at bounding box center [1526, 53] width 72 height 17
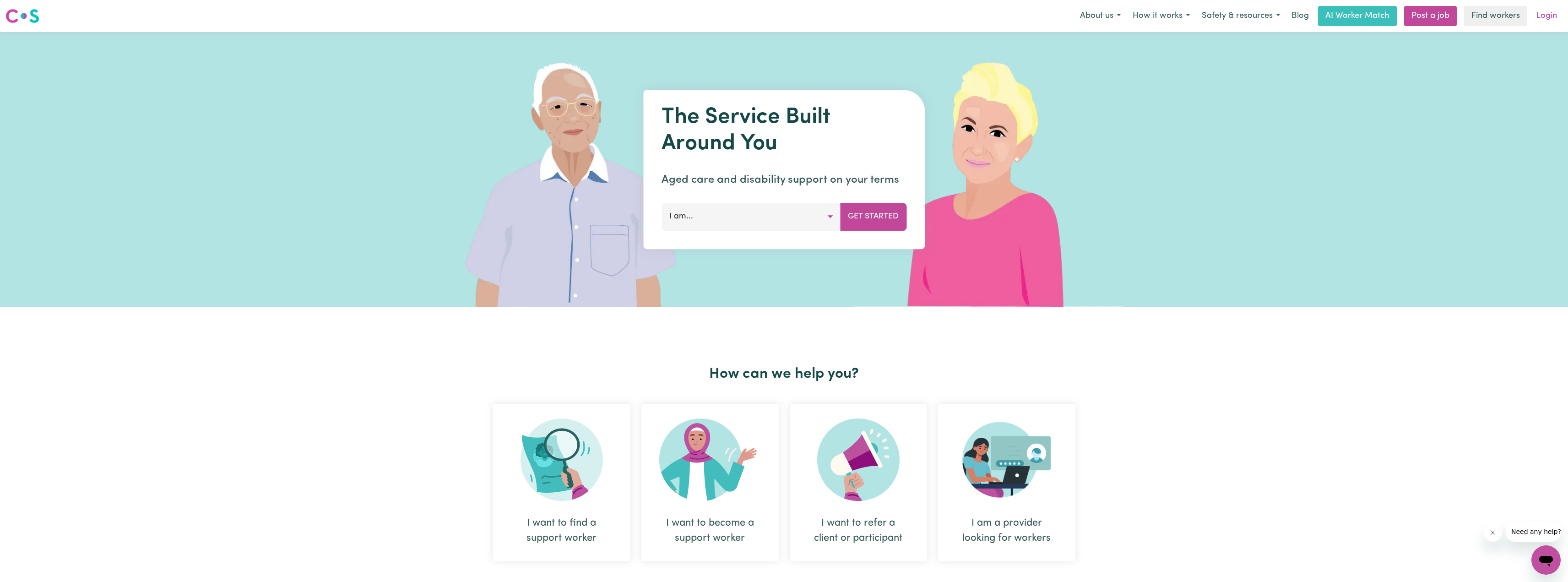
click at [774, 12] on link "Login" at bounding box center [1547, 16] width 32 height 20
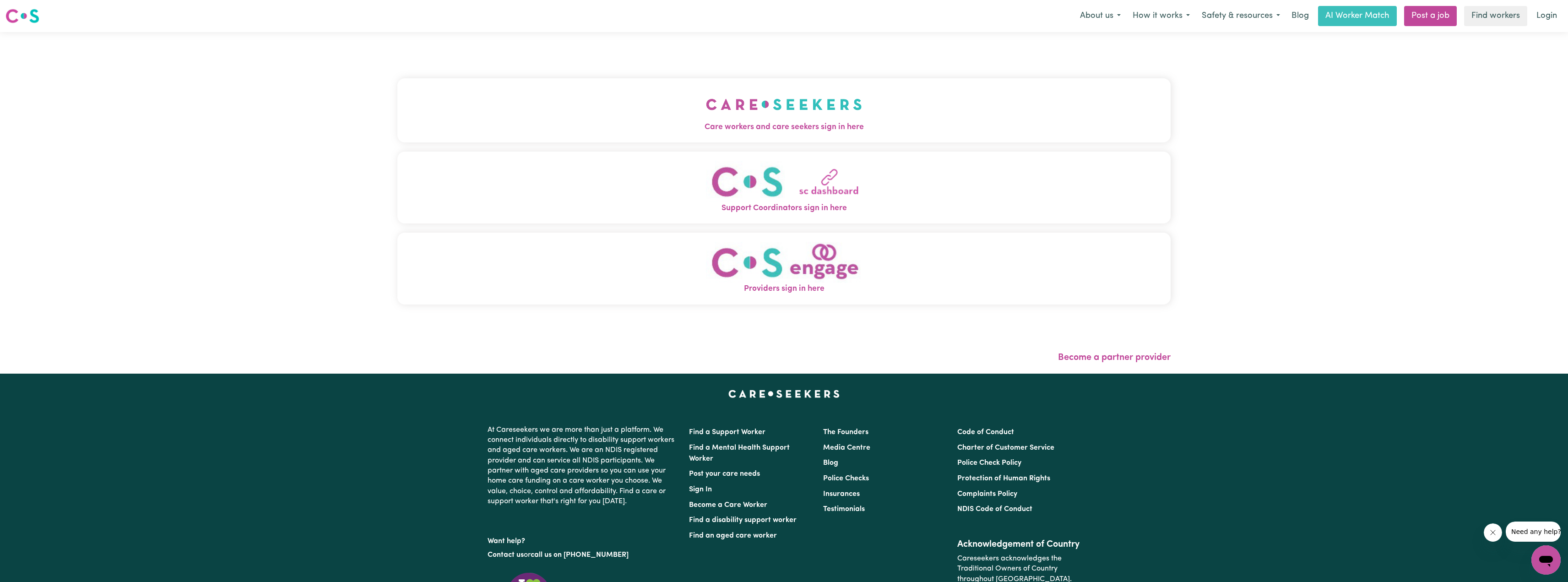
click at [567, 140] on button "Care workers and care seekers sign in here" at bounding box center [784, 110] width 773 height 64
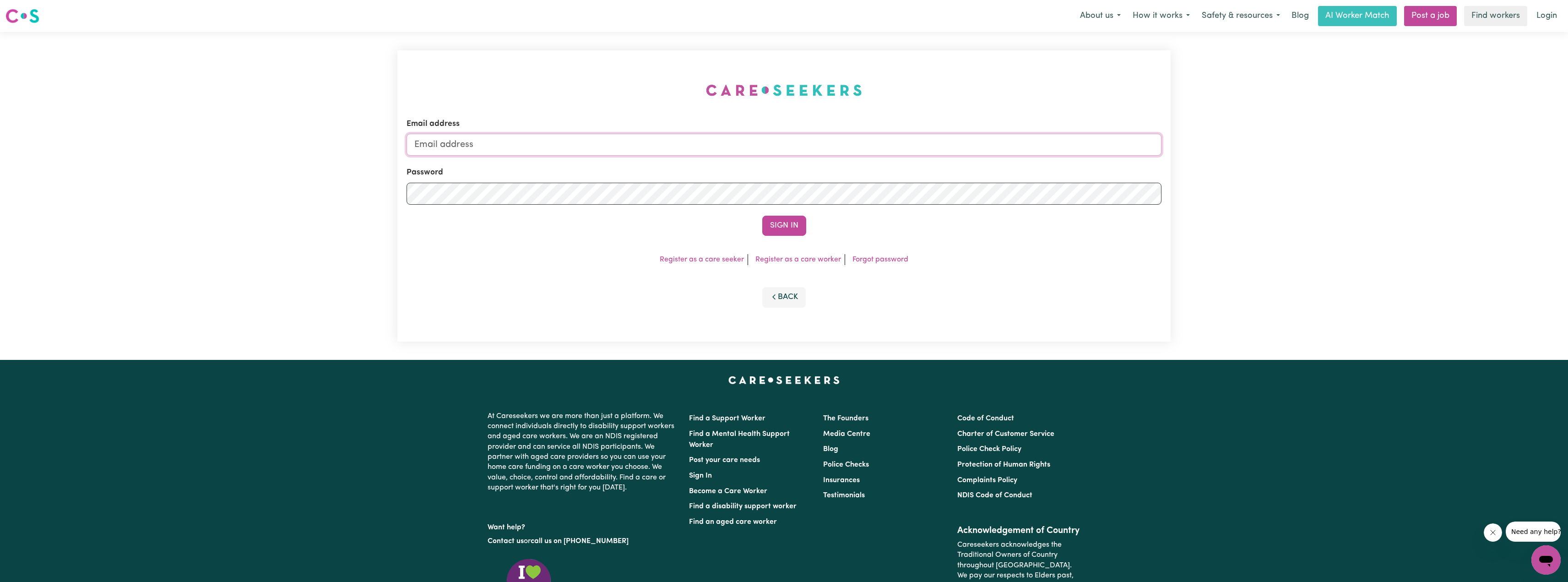
click at [715, 138] on input "Email address" at bounding box center [784, 145] width 755 height 22
drag, startPoint x: 462, startPoint y: 149, endPoint x: 703, endPoint y: 168, distance: 241.7
click at [672, 156] on input "[EMAIL_ADDRESS][PERSON_NAME][DOMAIN_NAME]" at bounding box center [784, 145] width 755 height 22
click at [774, 226] on button "Sign In" at bounding box center [784, 226] width 44 height 20
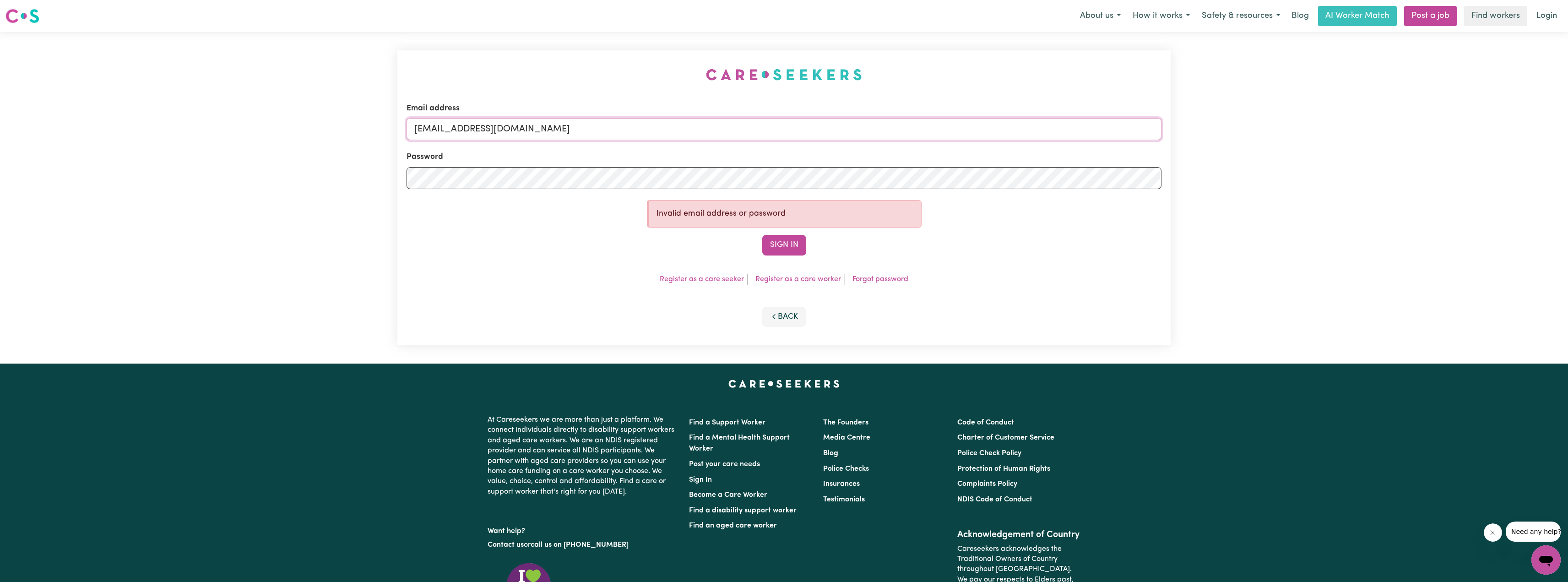
drag, startPoint x: 464, startPoint y: 127, endPoint x: 685, endPoint y: 161, distance: 223.6
click at [669, 147] on form "Email address [EMAIL_ADDRESS][DOMAIN_NAME] Password Invalid email address or pa…" at bounding box center [784, 179] width 755 height 153
paste input "[EMAIL_ADDRESS][DOMAIN_NAME]"
type input "[EMAIL_ADDRESS][DOMAIN_NAME]"
click at [774, 237] on button "Sign In" at bounding box center [784, 245] width 44 height 20
